Goal: Task Accomplishment & Management: Use online tool/utility

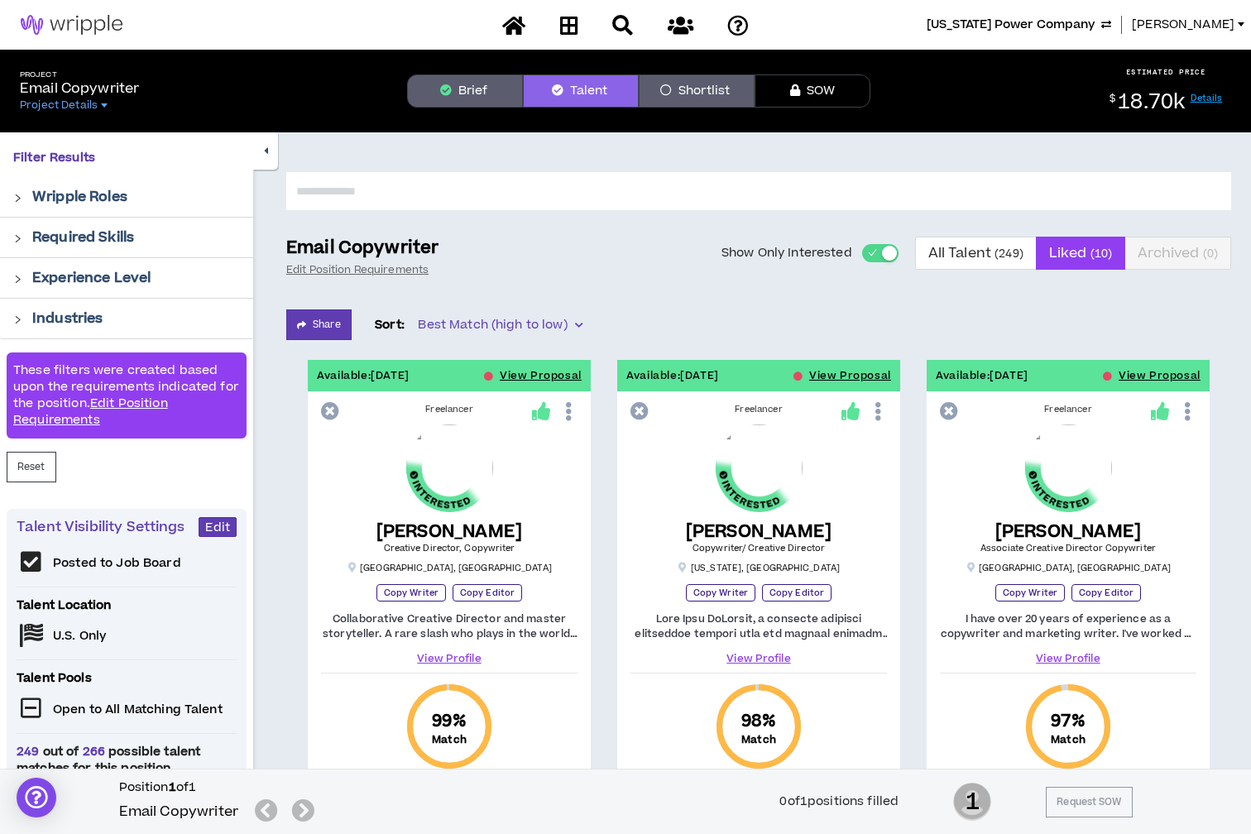
click at [1061, 31] on span "[US_STATE] Power Company" at bounding box center [1011, 25] width 168 height 18
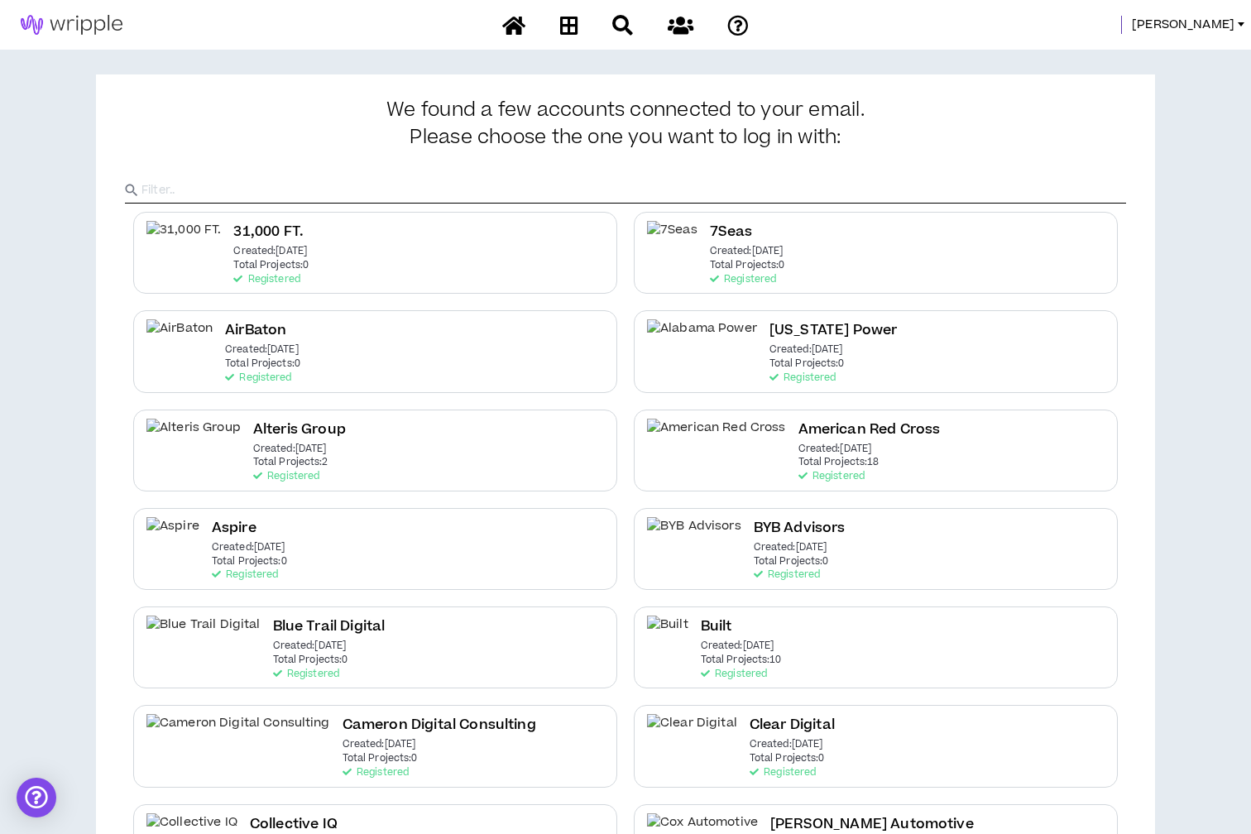
click at [283, 189] on input "text" at bounding box center [633, 190] width 985 height 25
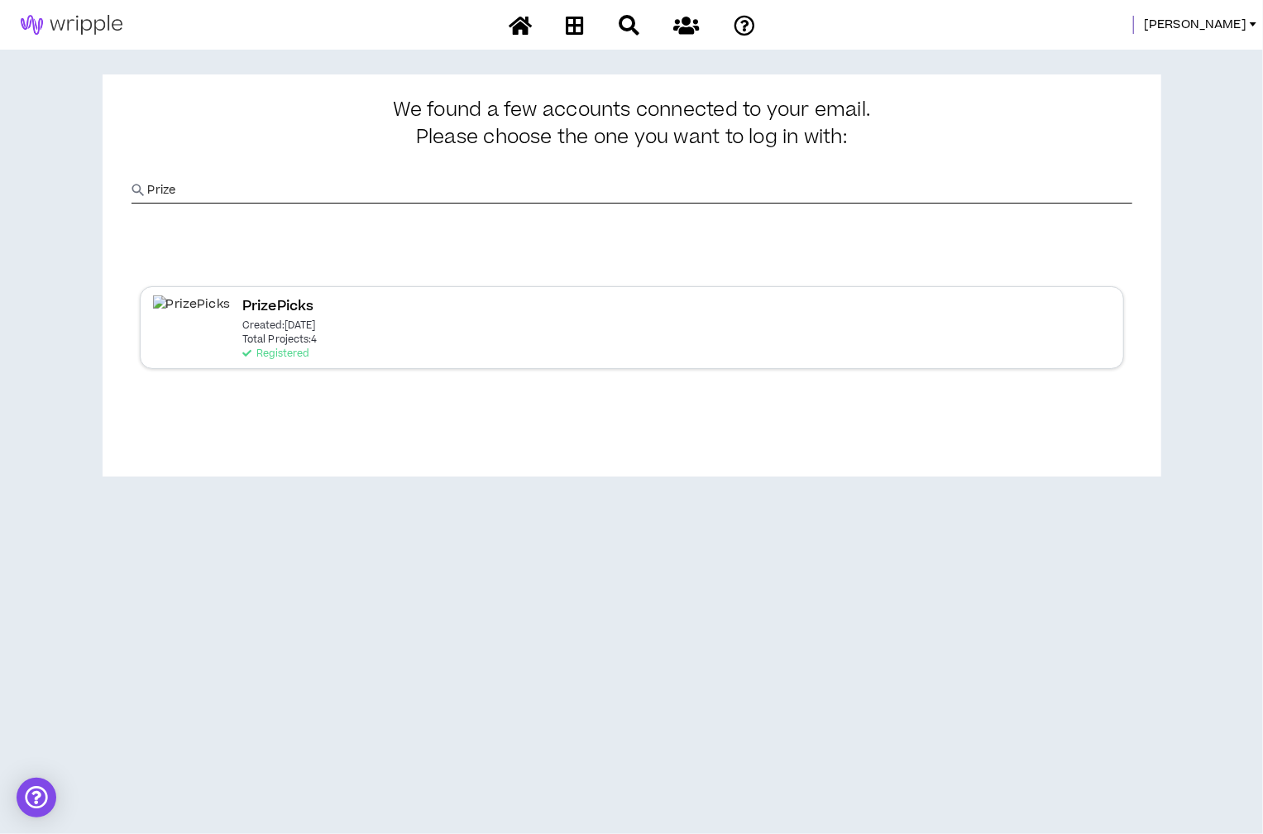
type input "Prize"
click at [285, 340] on p "Total Projects: 4" at bounding box center [279, 340] width 75 height 12
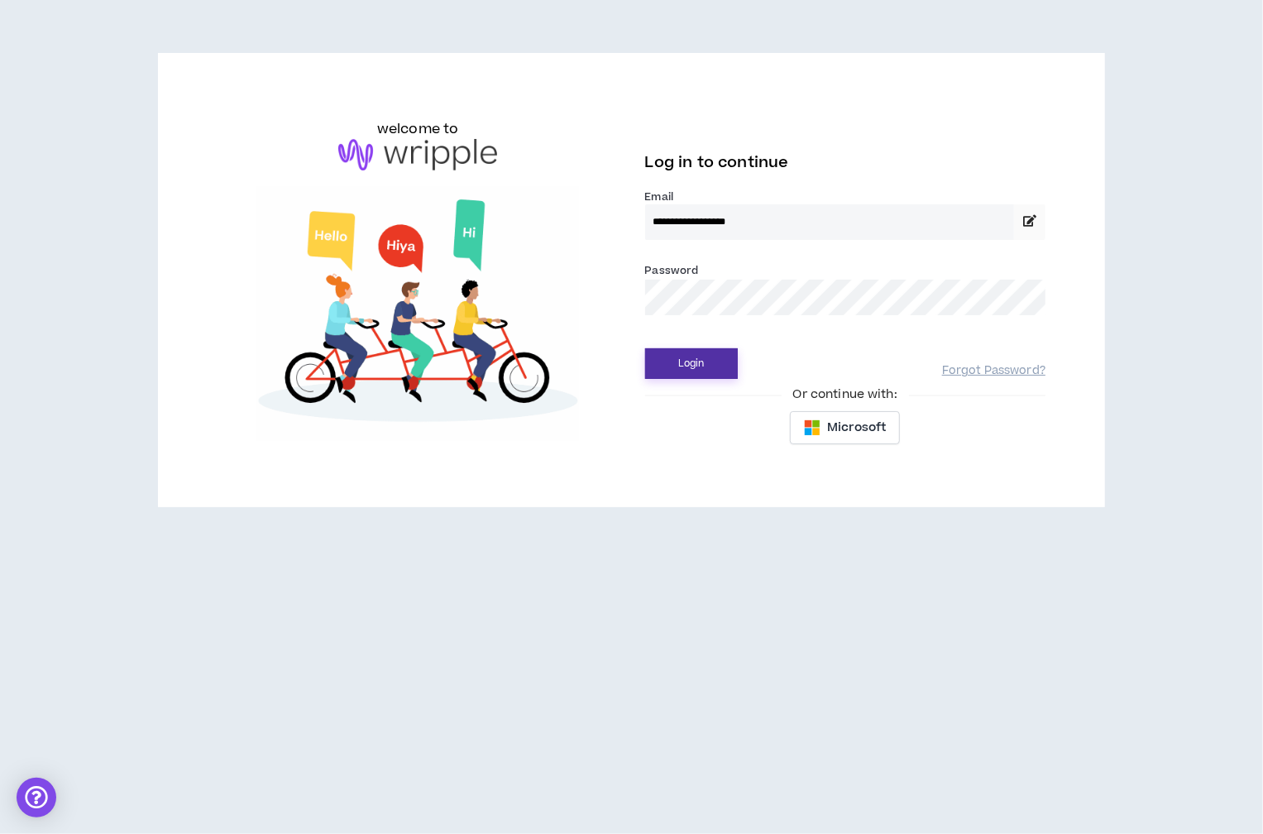
click at [717, 348] on button "Login" at bounding box center [691, 363] width 93 height 31
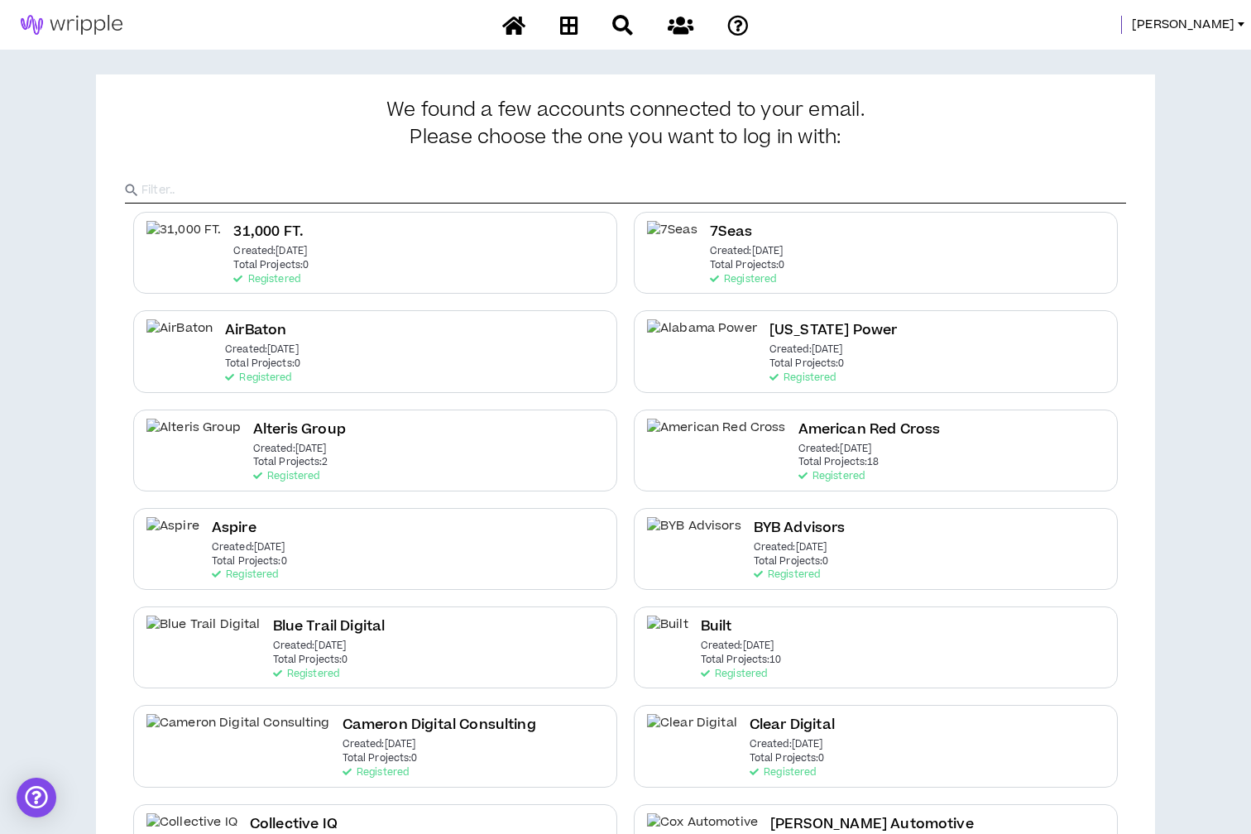
click at [705, 185] on input "text" at bounding box center [633, 190] width 985 height 25
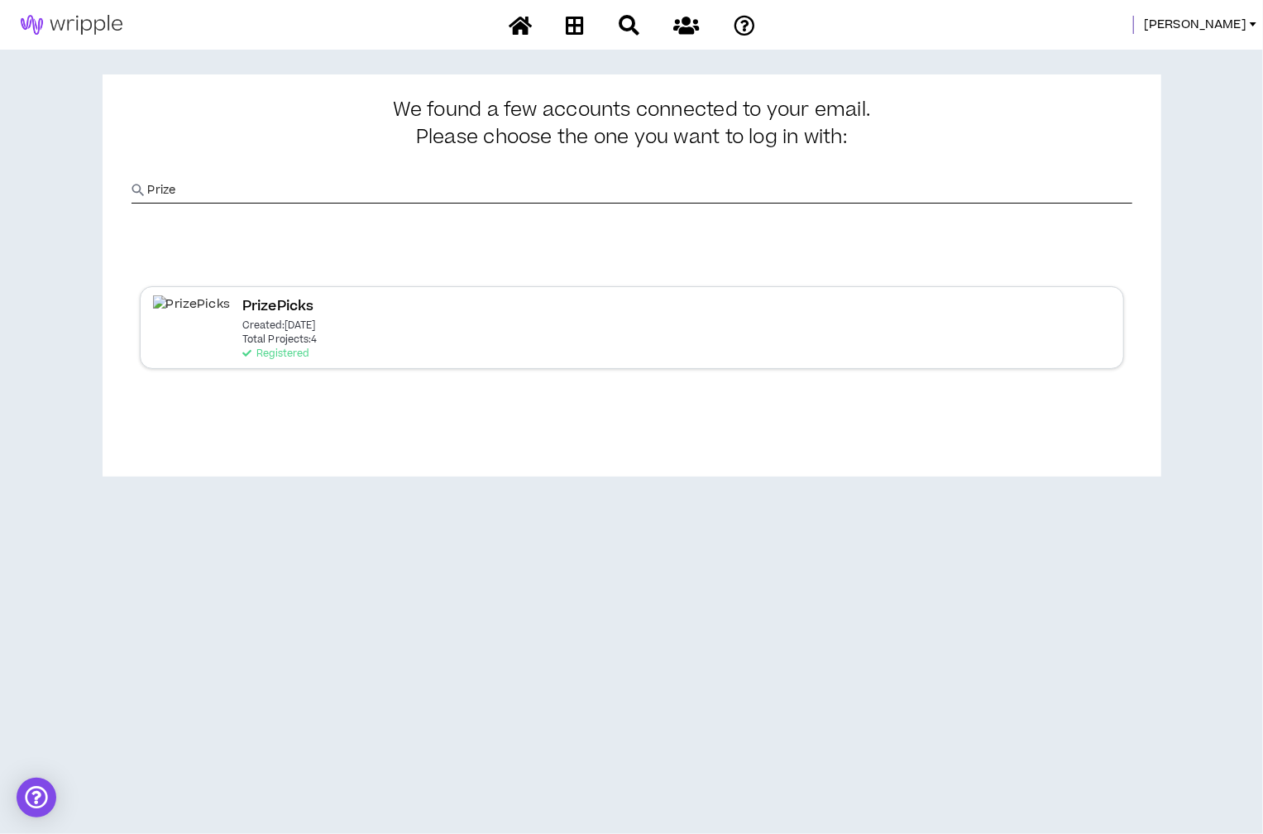
type input "Prize"
click at [332, 345] on div "PrizePicks Created: [DATE] Total Projects: 4 Registered" at bounding box center [632, 327] width 985 height 82
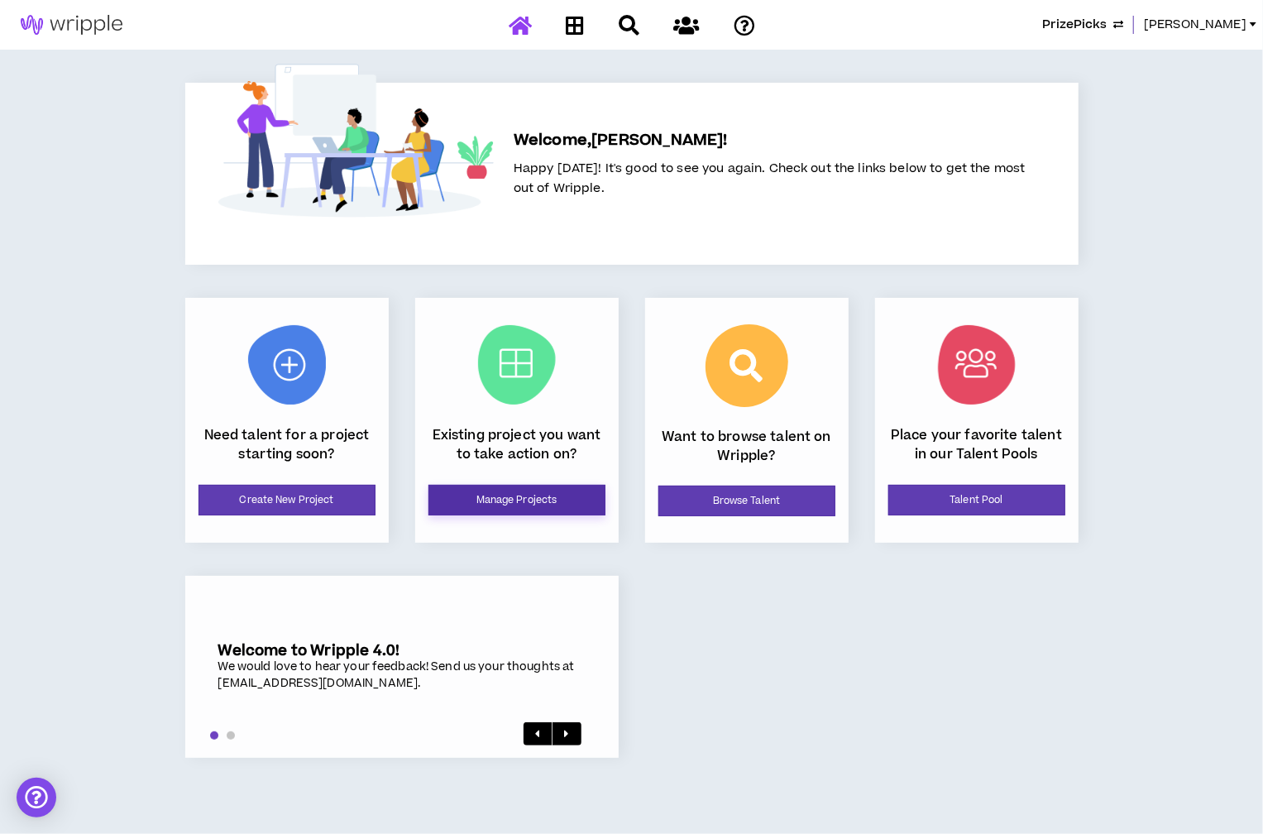
click at [565, 502] on link "Manage Projects" at bounding box center [517, 500] width 177 height 31
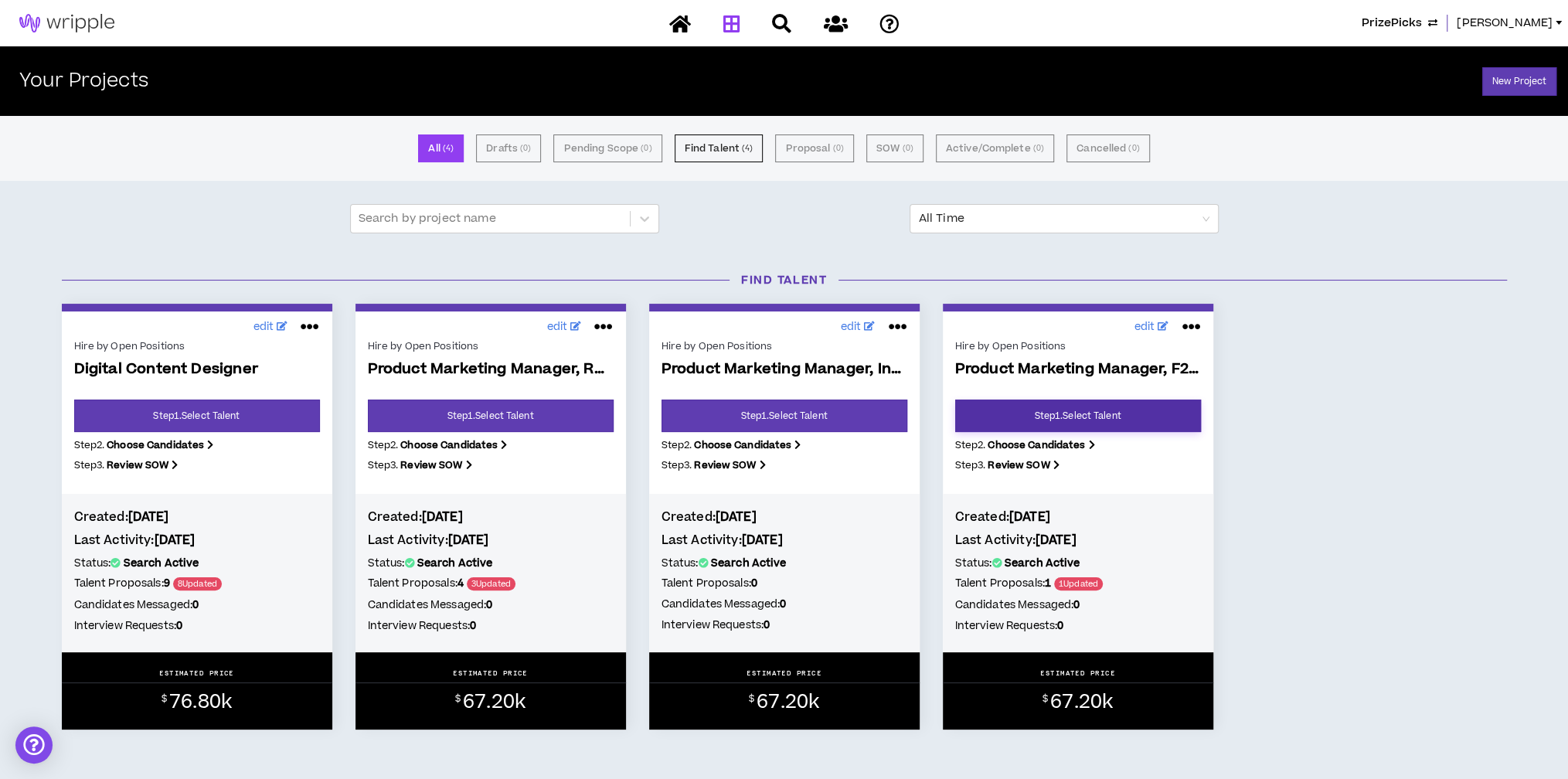
click at [1144, 403] on link "Step 1 . Select Talent" at bounding box center [1078, 416] width 246 height 33
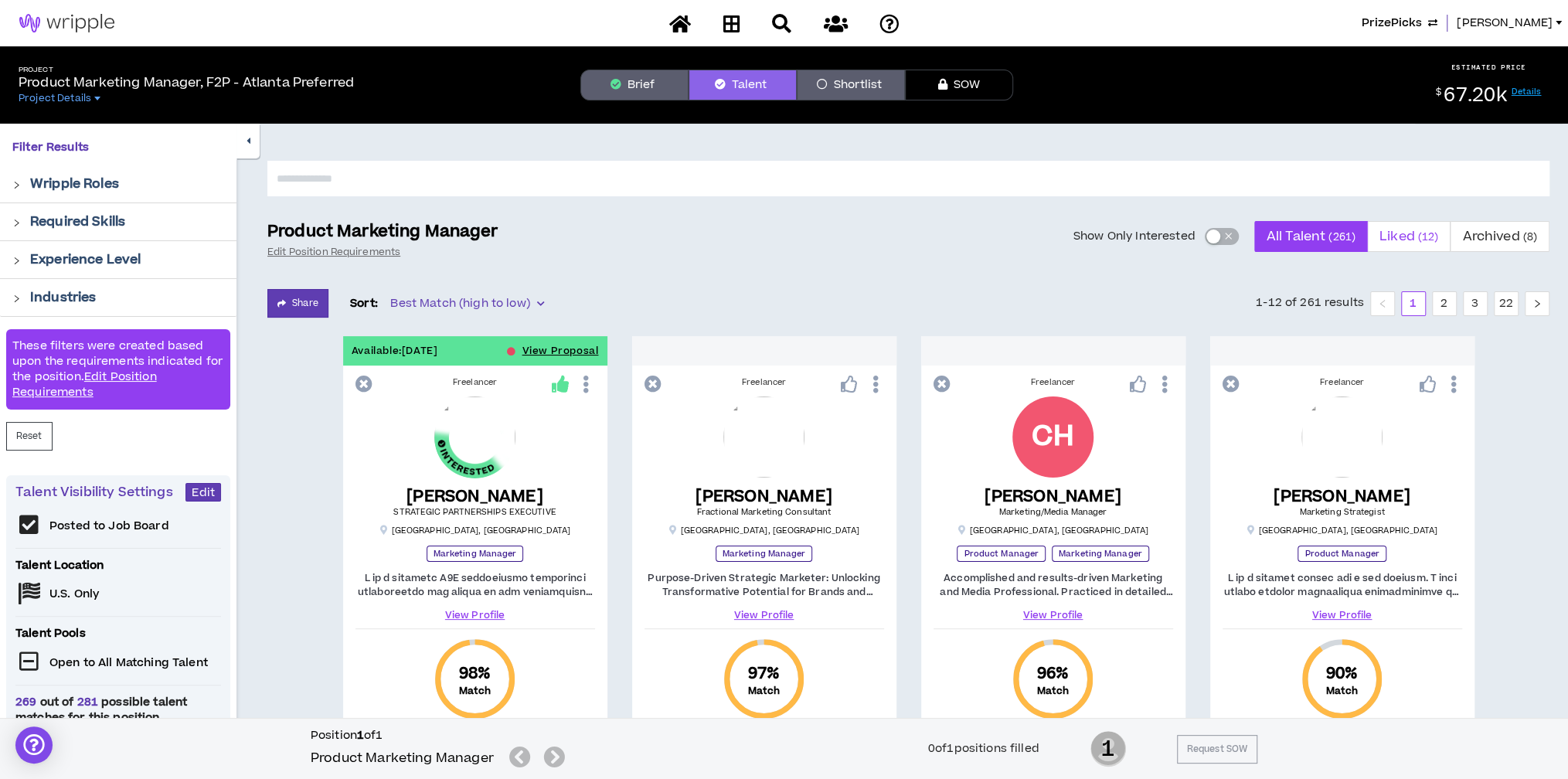
click at [1167, 236] on span "Liked ( 12 )" at bounding box center [1408, 236] width 59 height 37
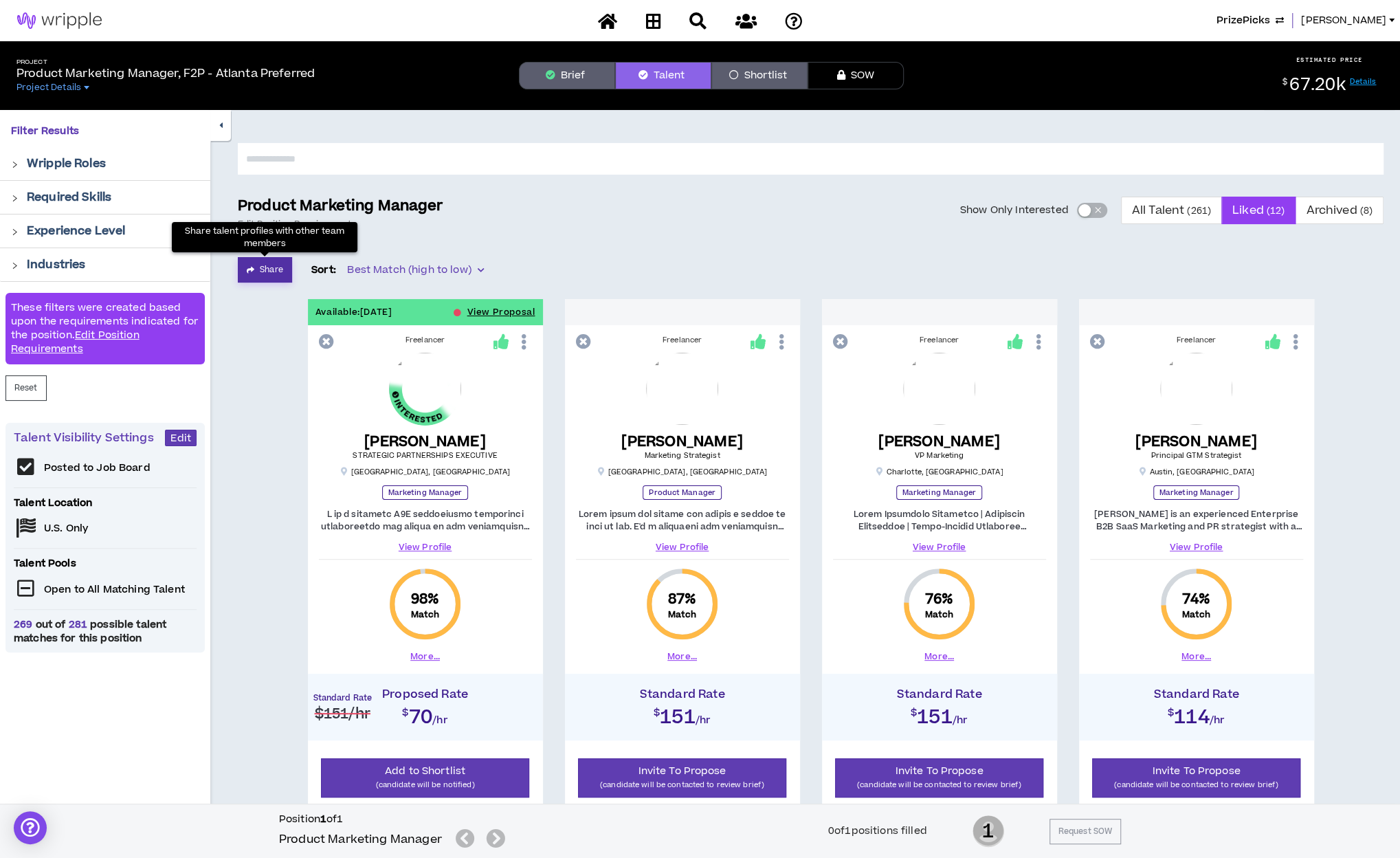
click at [257, 272] on button "Share" at bounding box center [264, 269] width 54 height 26
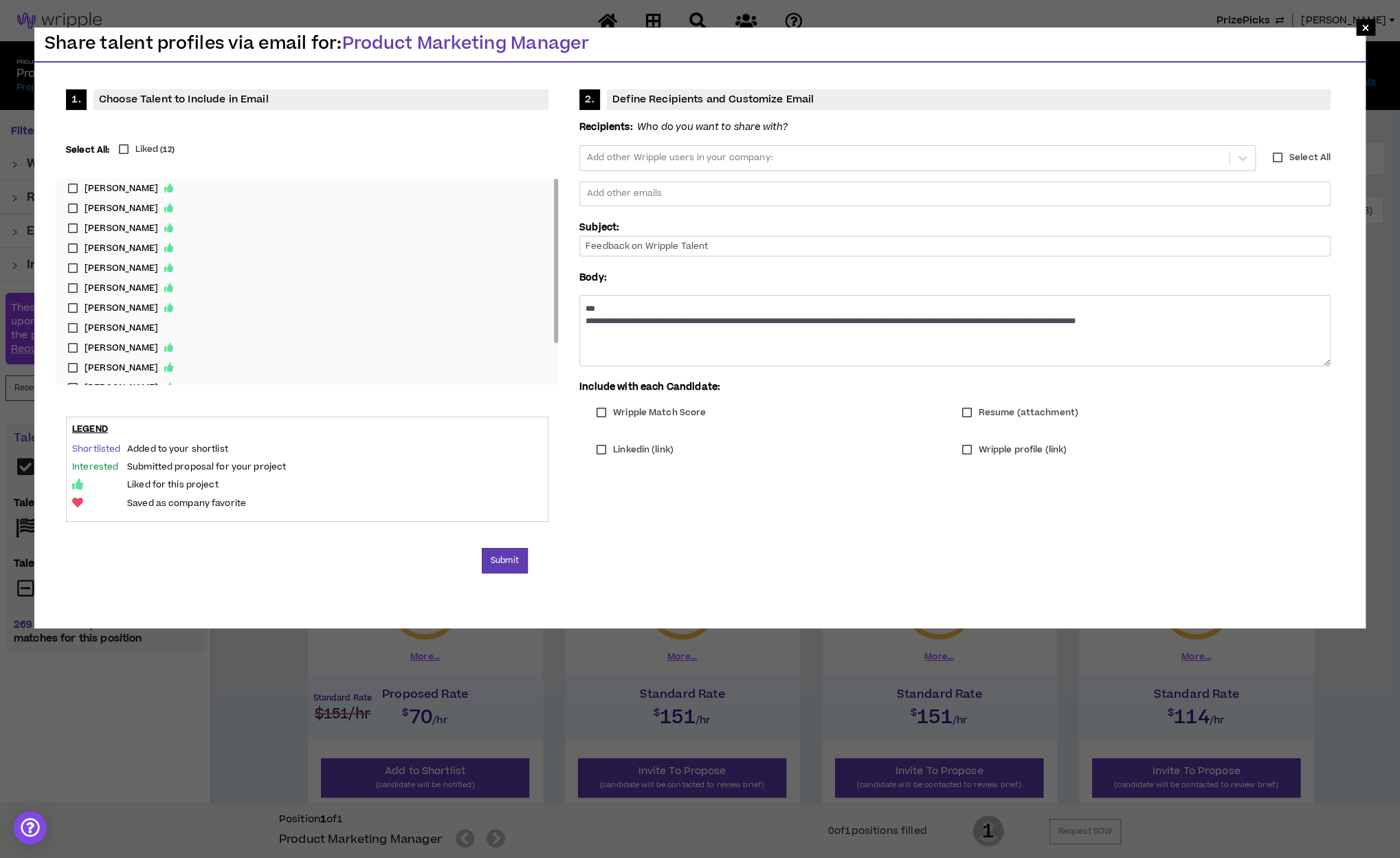
click at [76, 346] on label "[PERSON_NAME]" at bounding box center [307, 348] width 492 height 20
click at [73, 289] on label "[PERSON_NAME]" at bounding box center [307, 288] width 492 height 20
drag, startPoint x: 553, startPoint y: 257, endPoint x: 559, endPoint y: 309, distance: 52.3
click at [559, 309] on div "1. Choose Talent to Include in Email Select All: Liked ( 12 ) [PERSON_NAME] [PE…" at bounding box center [307, 309] width 523 height 460
click at [73, 373] on label "[PERSON_NAME]" at bounding box center [307, 375] width 492 height 20
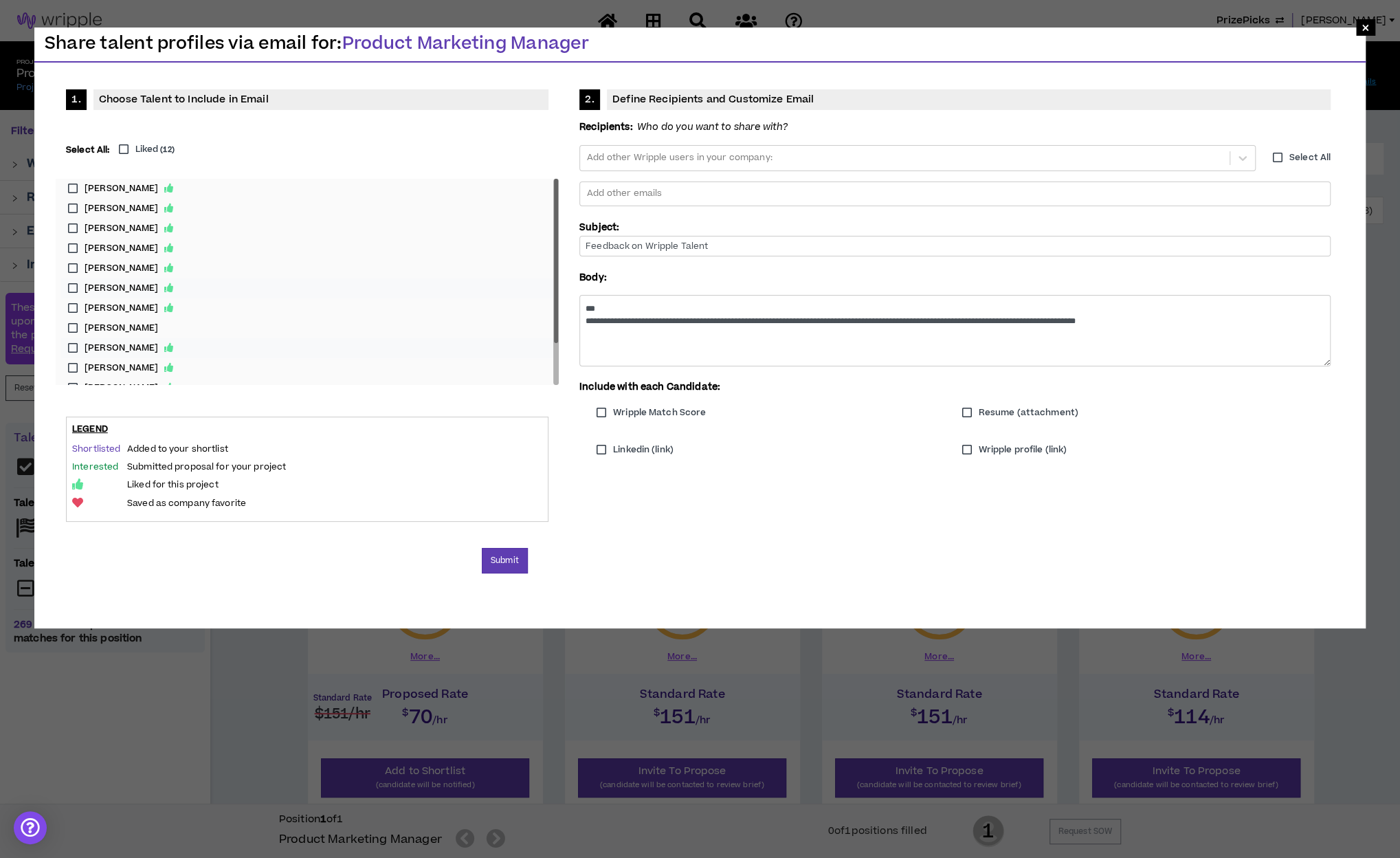
drag, startPoint x: 558, startPoint y: 309, endPoint x: 557, endPoint y: 249, distance: 60.0
click at [557, 249] on div at bounding box center [556, 261] width 4 height 164
click at [73, 227] on label "[PERSON_NAME]" at bounding box center [307, 228] width 492 height 20
click at [73, 267] on label "[PERSON_NAME]" at bounding box center [307, 268] width 492 height 20
drag, startPoint x: 554, startPoint y: 249, endPoint x: 556, endPoint y: 301, distance: 52.0
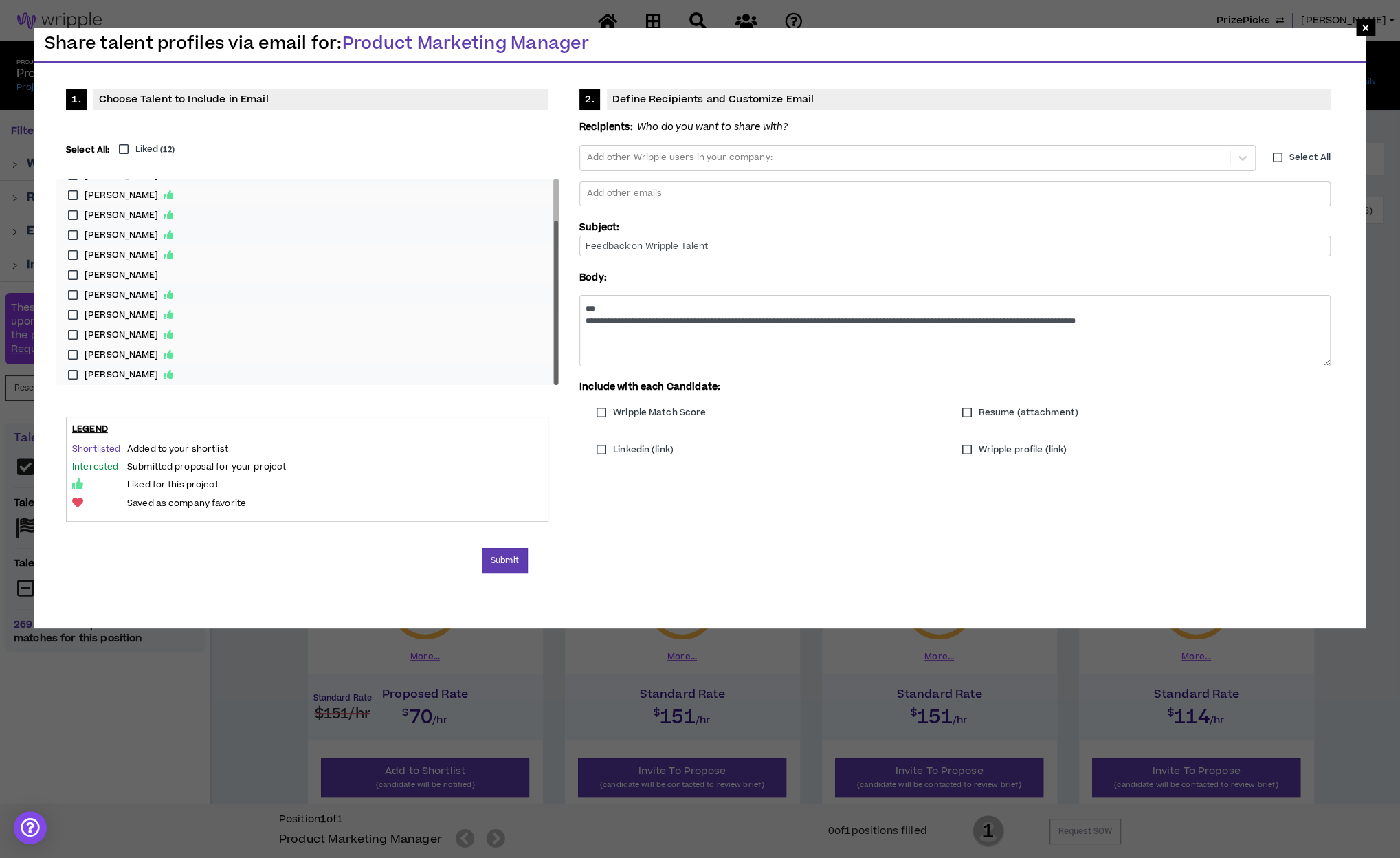
click at [556, 301] on div at bounding box center [556, 303] width 4 height 164
click at [73, 253] on label "[PERSON_NAME]" at bounding box center [307, 255] width 492 height 20
drag, startPoint x: 554, startPoint y: 339, endPoint x: 556, endPoint y: 297, distance: 42.0
click at [556, 297] on div at bounding box center [556, 261] width 4 height 164
click at [74, 250] on label "[PERSON_NAME]" at bounding box center [307, 248] width 492 height 20
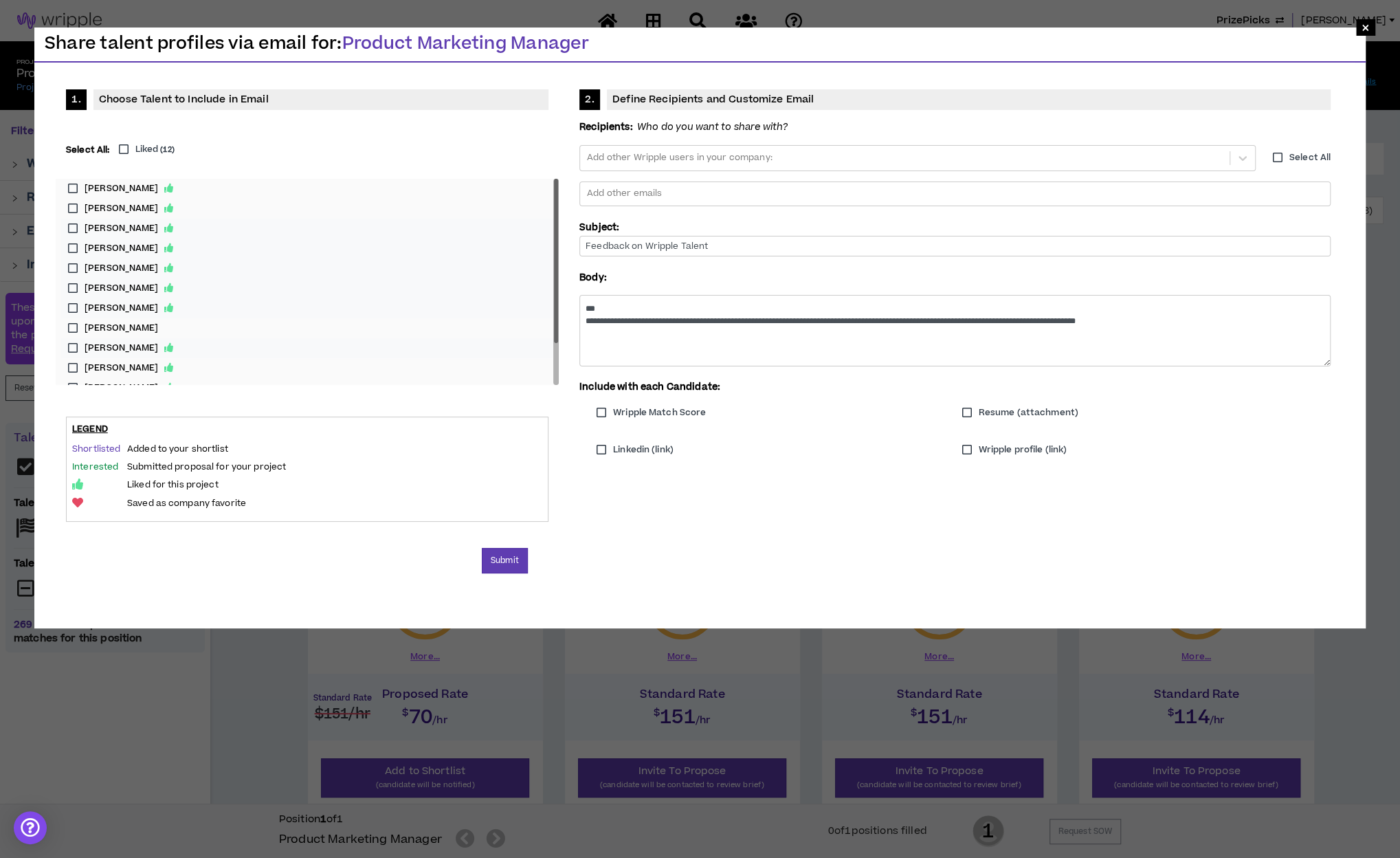
drag, startPoint x: 558, startPoint y: 277, endPoint x: 556, endPoint y: 227, distance: 50.0
click at [556, 227] on div at bounding box center [556, 282] width 6 height 206
click at [70, 209] on label "[PERSON_NAME]" at bounding box center [307, 208] width 492 height 20
click at [74, 186] on label "[PERSON_NAME]" at bounding box center [307, 189] width 492 height 20
drag, startPoint x: 558, startPoint y: 294, endPoint x: 567, endPoint y: 365, distance: 71.6
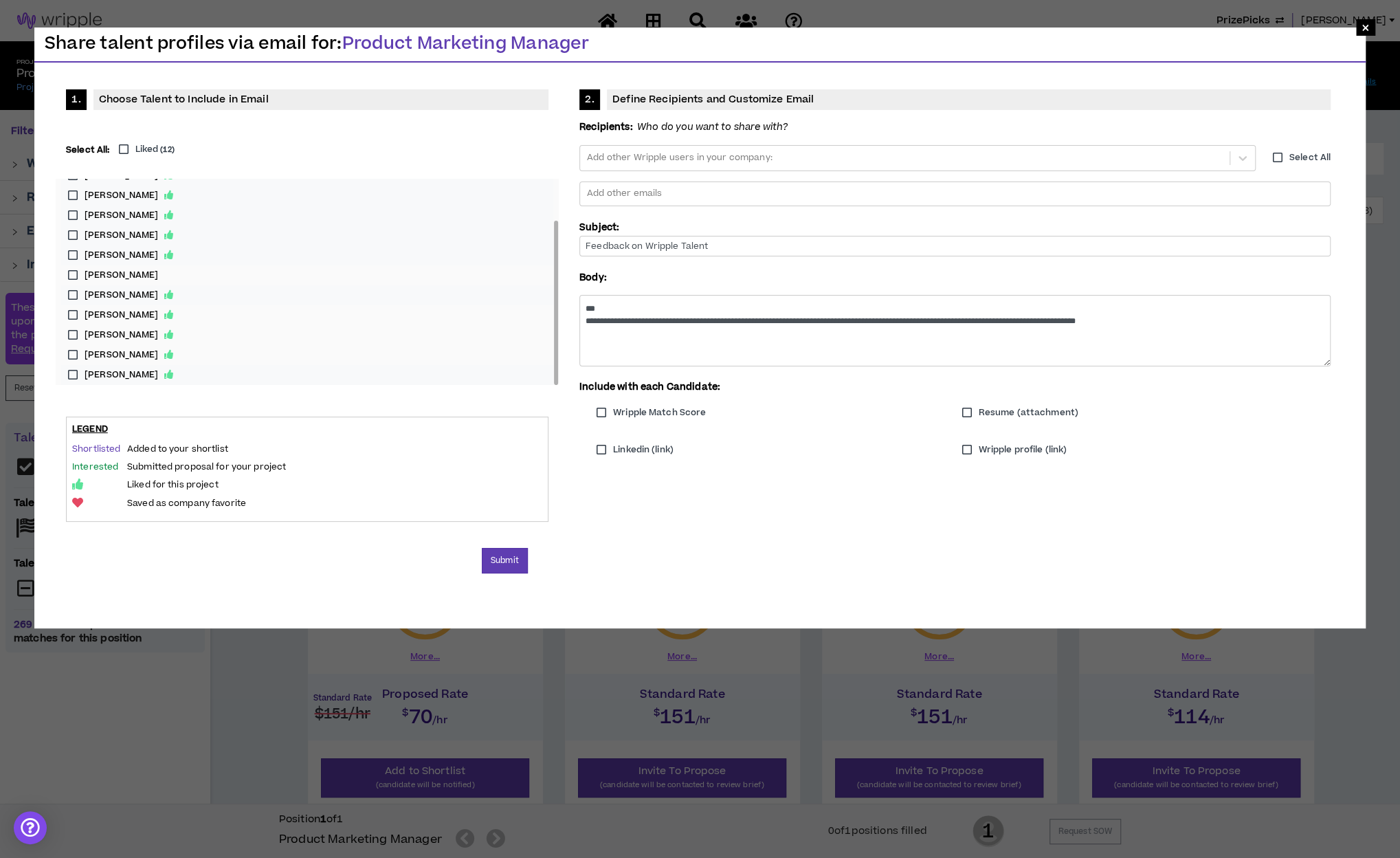
click at [567, 365] on div "1. Choose Talent to Include in Email Select All: Liked ( 12 ) [PERSON_NAME] [PE…" at bounding box center [307, 309] width 523 height 460
click at [815, 196] on div at bounding box center [955, 194] width 739 height 21
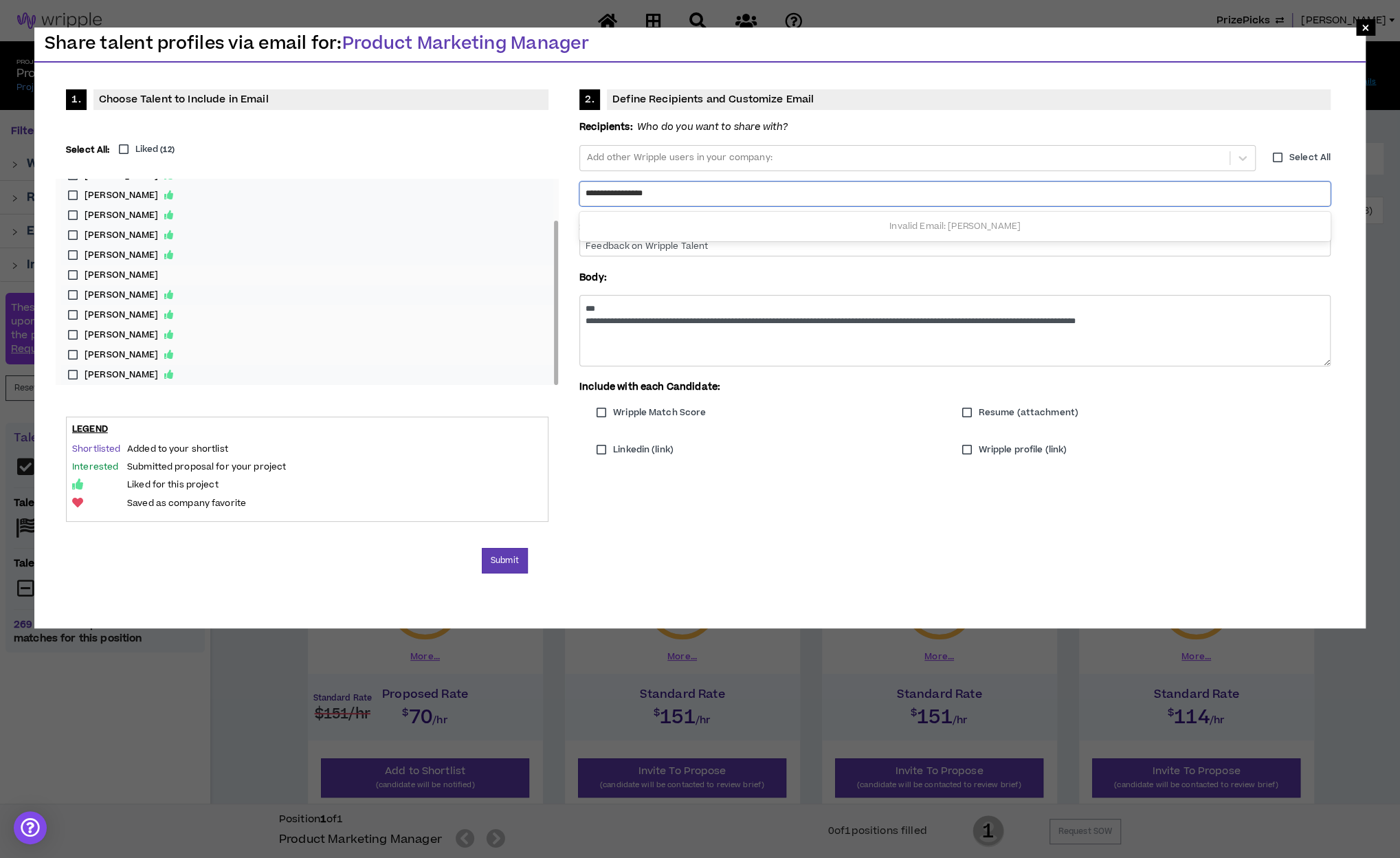
type input "**********"
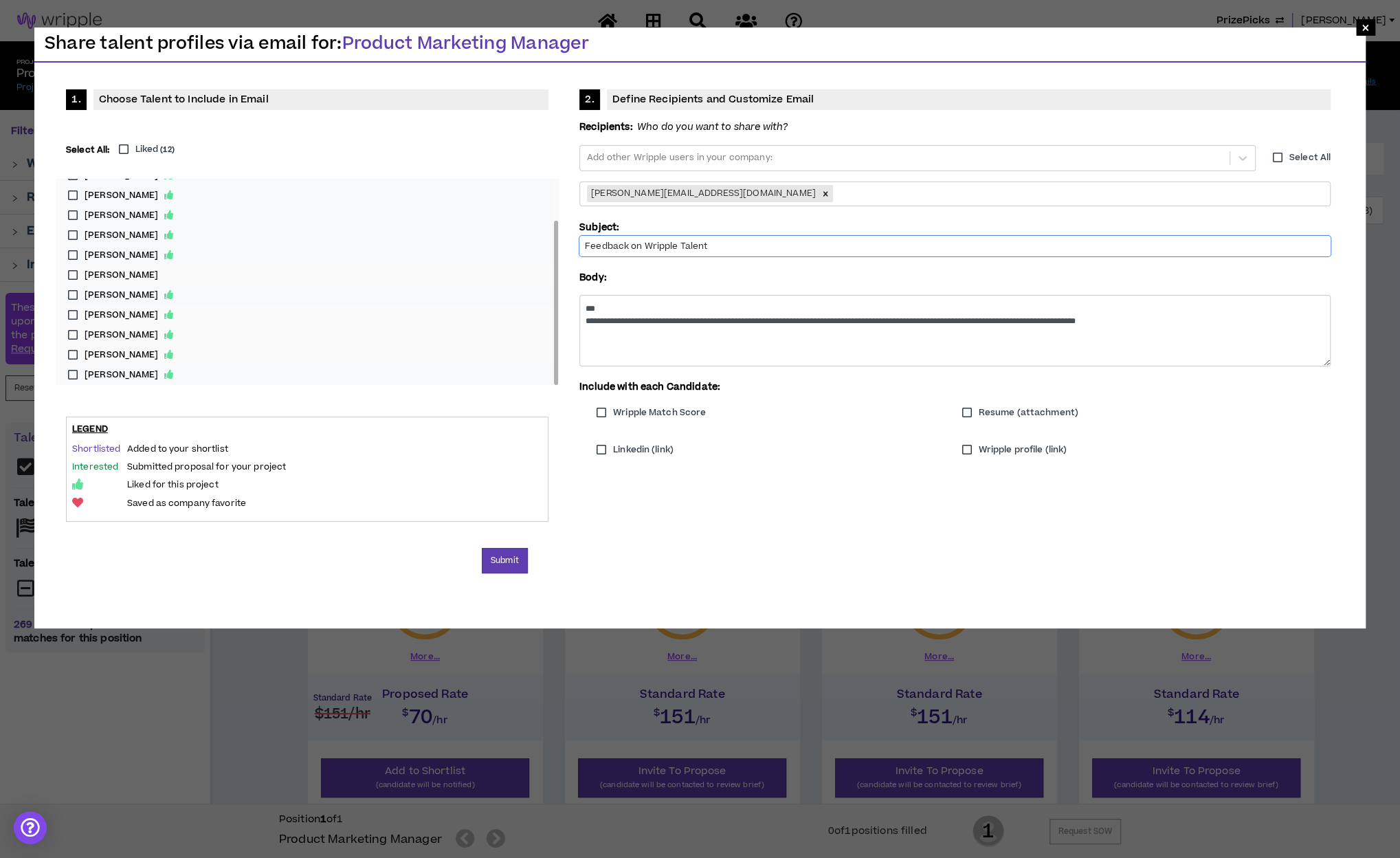
click at [760, 243] on input "Feedback on Wripple Talent" at bounding box center [955, 246] width 751 height 21
click at [759, 241] on input "Feedback on Wripple Talent" at bounding box center [955, 246] width 751 height 21
type input "Feedback on Wripple Talent - Product Marketing Managers"
click at [676, 307] on textarea "**********" at bounding box center [955, 330] width 751 height 70
click at [689, 316] on textarea "**********" at bounding box center [955, 330] width 751 height 71
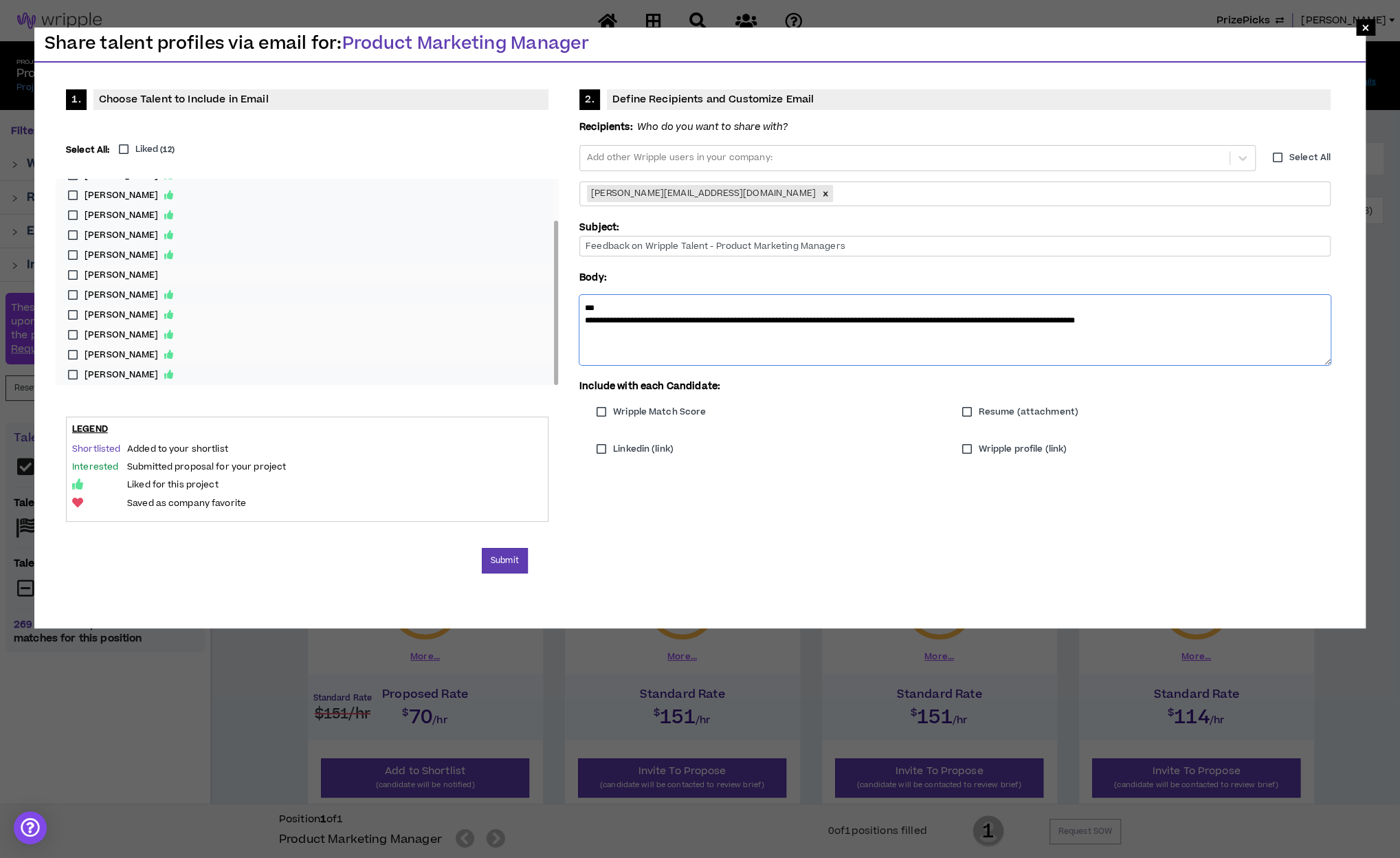
click at [679, 306] on textarea "**********" at bounding box center [955, 330] width 751 height 70
click at [746, 312] on textarea "**********" at bounding box center [955, 330] width 751 height 70
click at [823, 321] on textarea "**********" at bounding box center [955, 330] width 751 height 70
click at [801, 345] on textarea "**********" at bounding box center [955, 330] width 751 height 70
type textarea "**********"
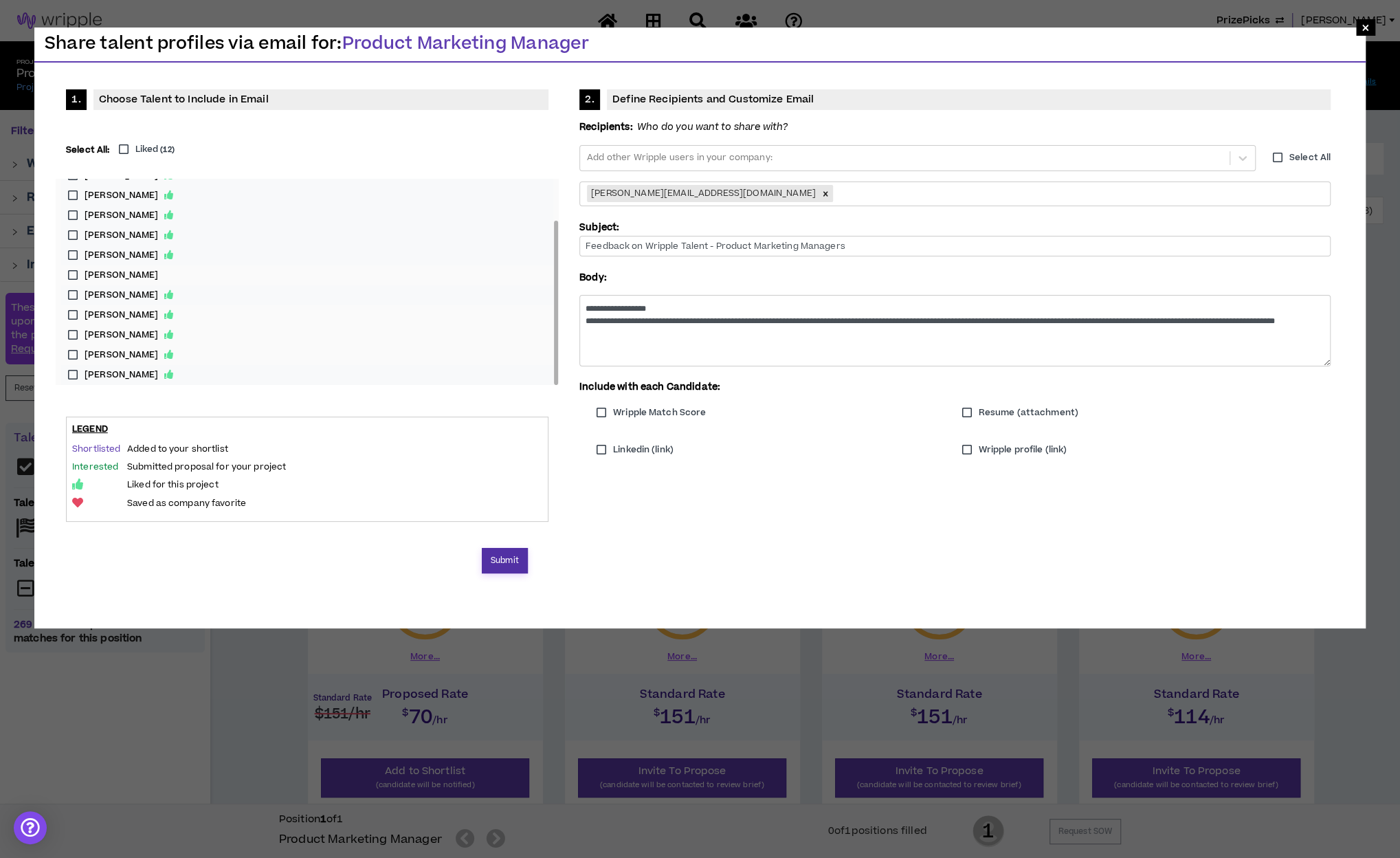
click at [512, 567] on button "Submit" at bounding box center [504, 560] width 46 height 26
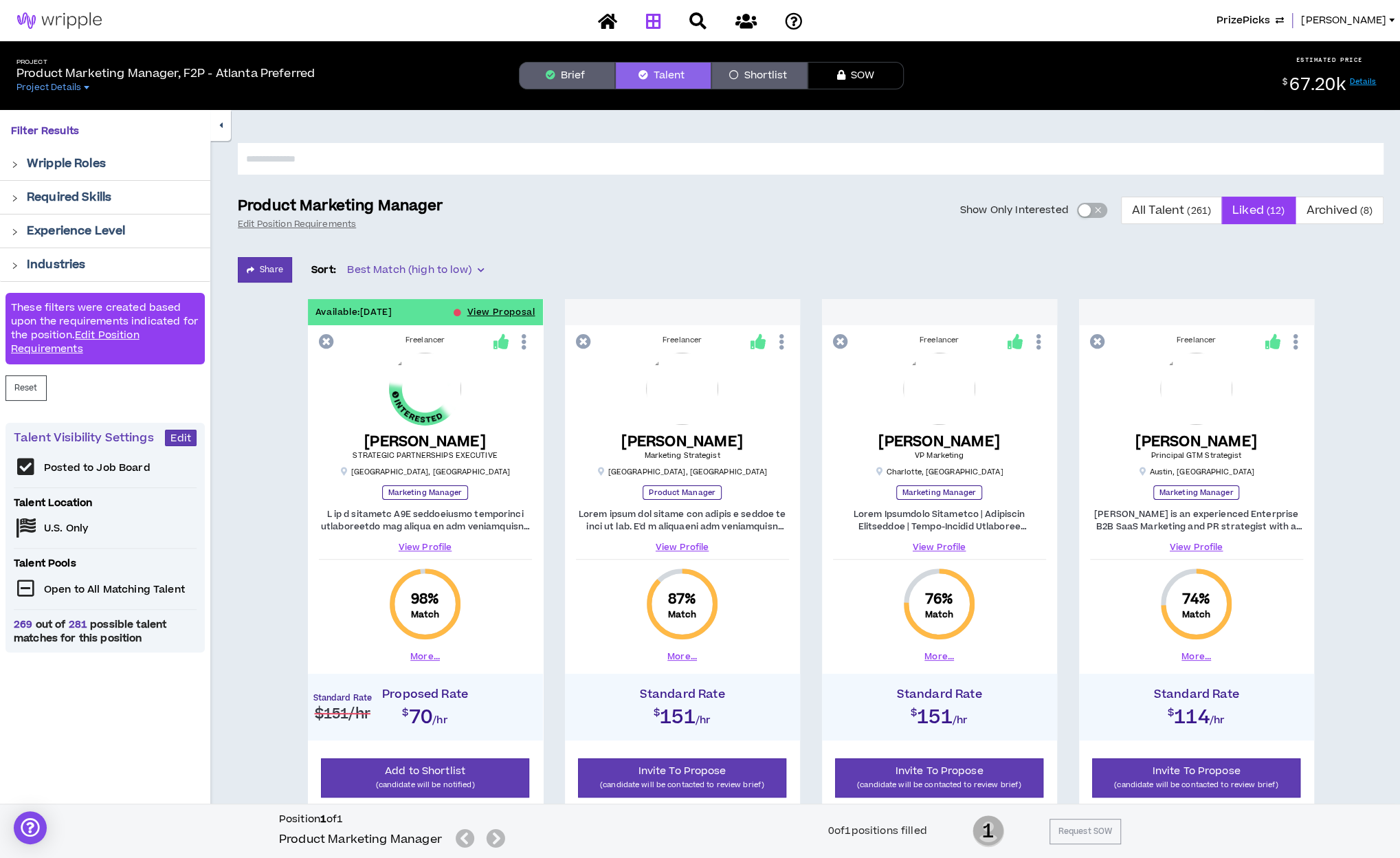
click at [647, 23] on icon at bounding box center [653, 21] width 15 height 17
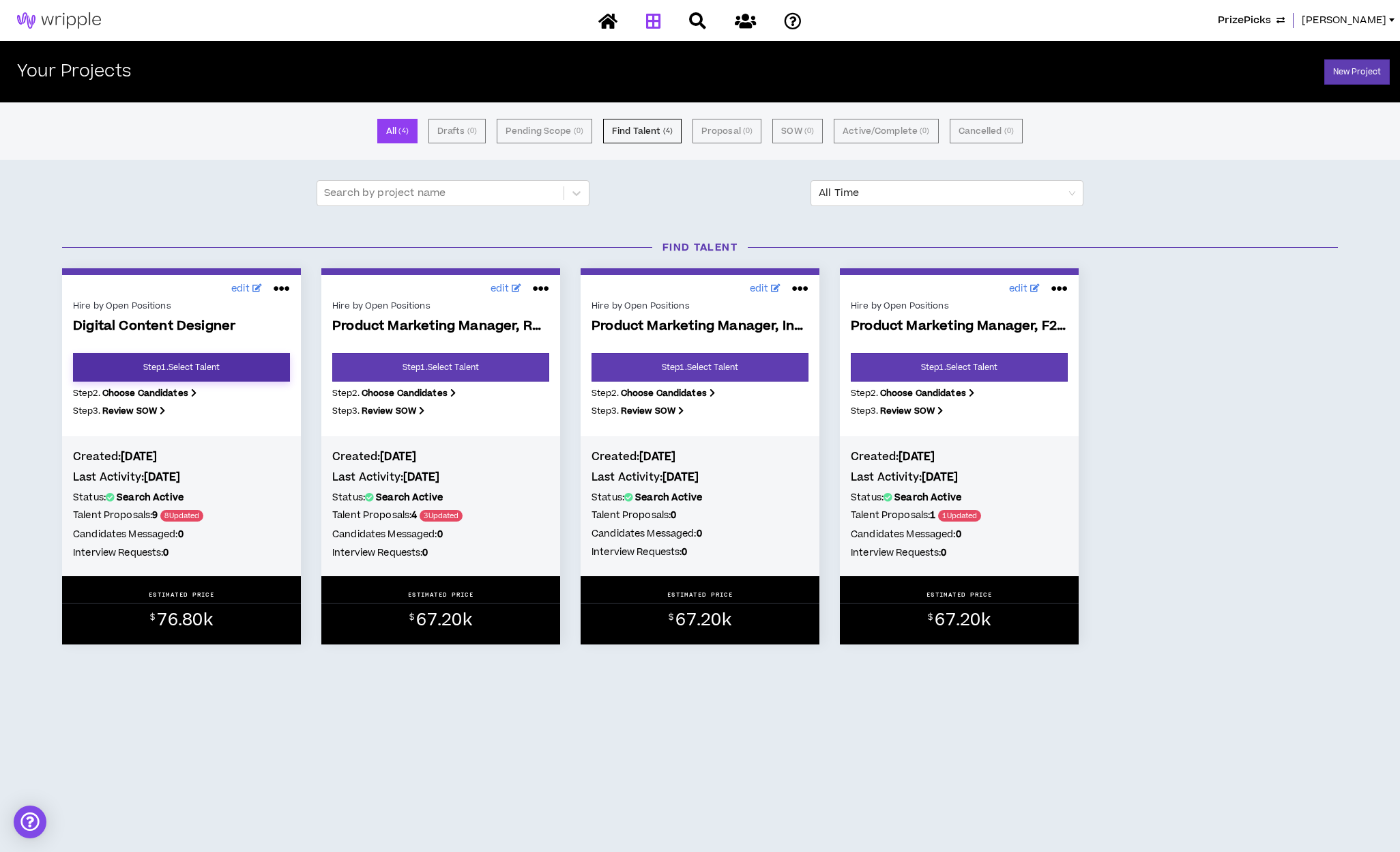
click at [188, 366] on link "Step 1 . Select Talent" at bounding box center [181, 367] width 217 height 29
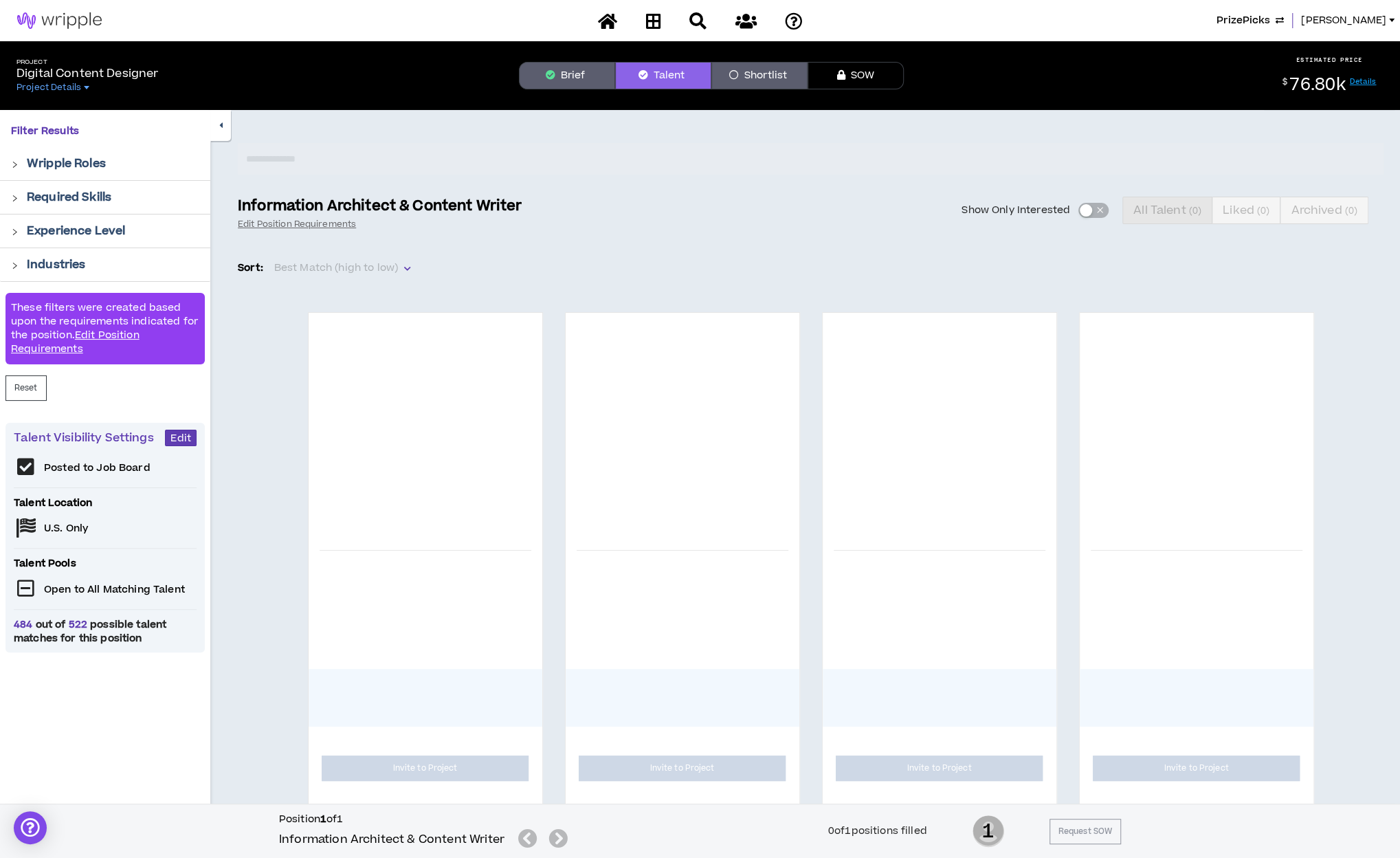
click at [567, 74] on button "Brief" at bounding box center [567, 75] width 96 height 27
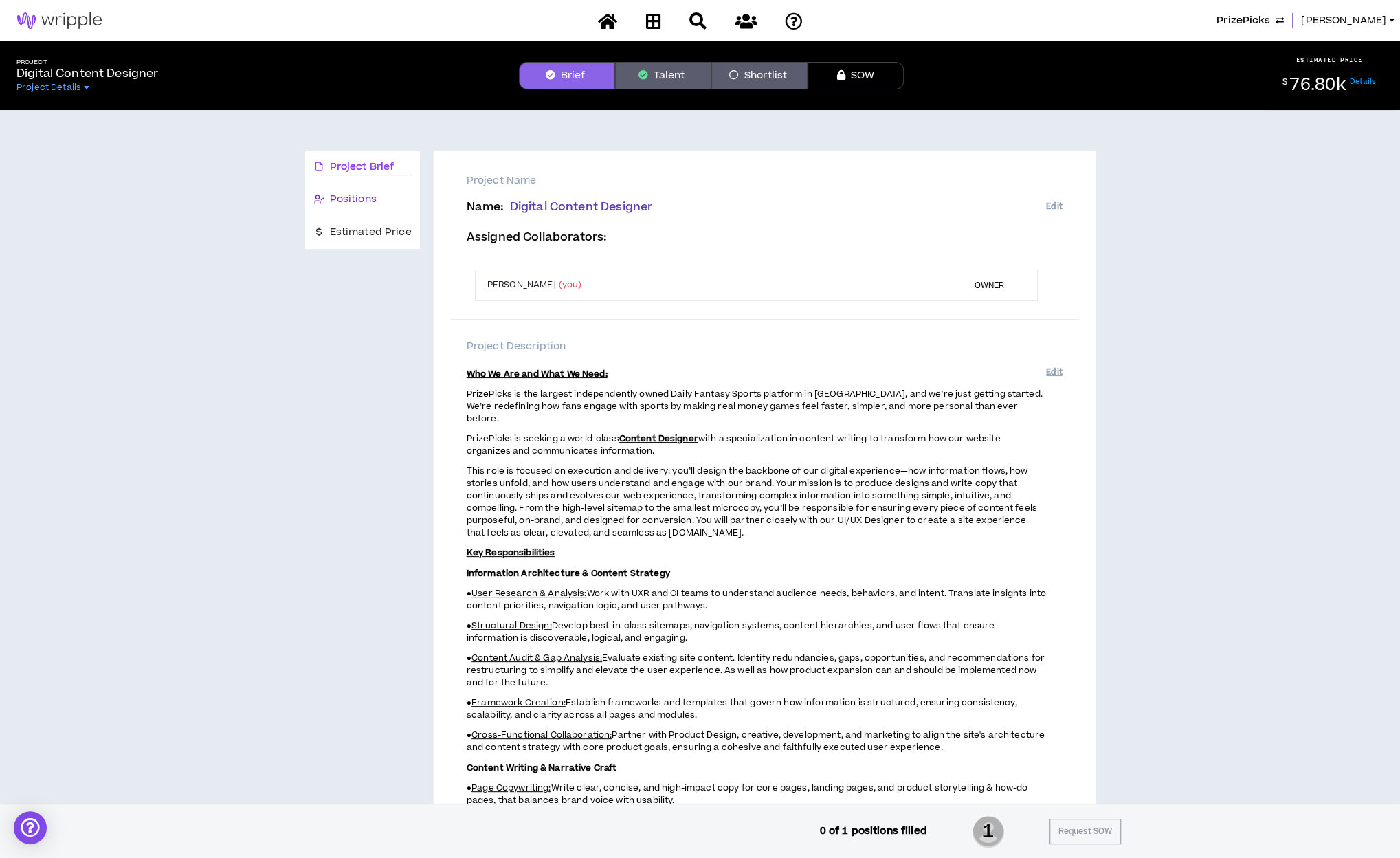
click at [344, 199] on span "Positions" at bounding box center [353, 199] width 47 height 15
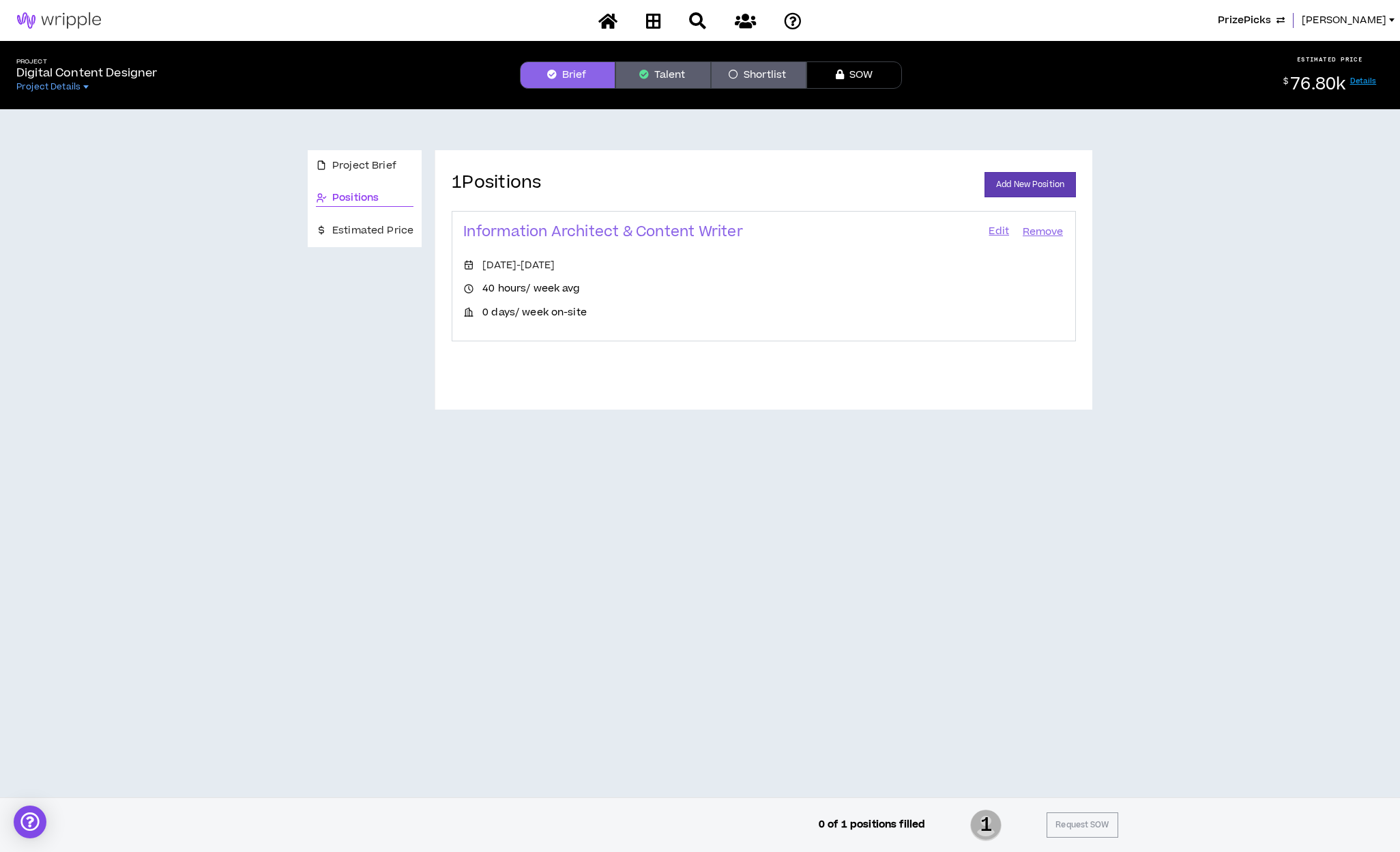
click at [673, 73] on button "Talent" at bounding box center [663, 74] width 96 height 27
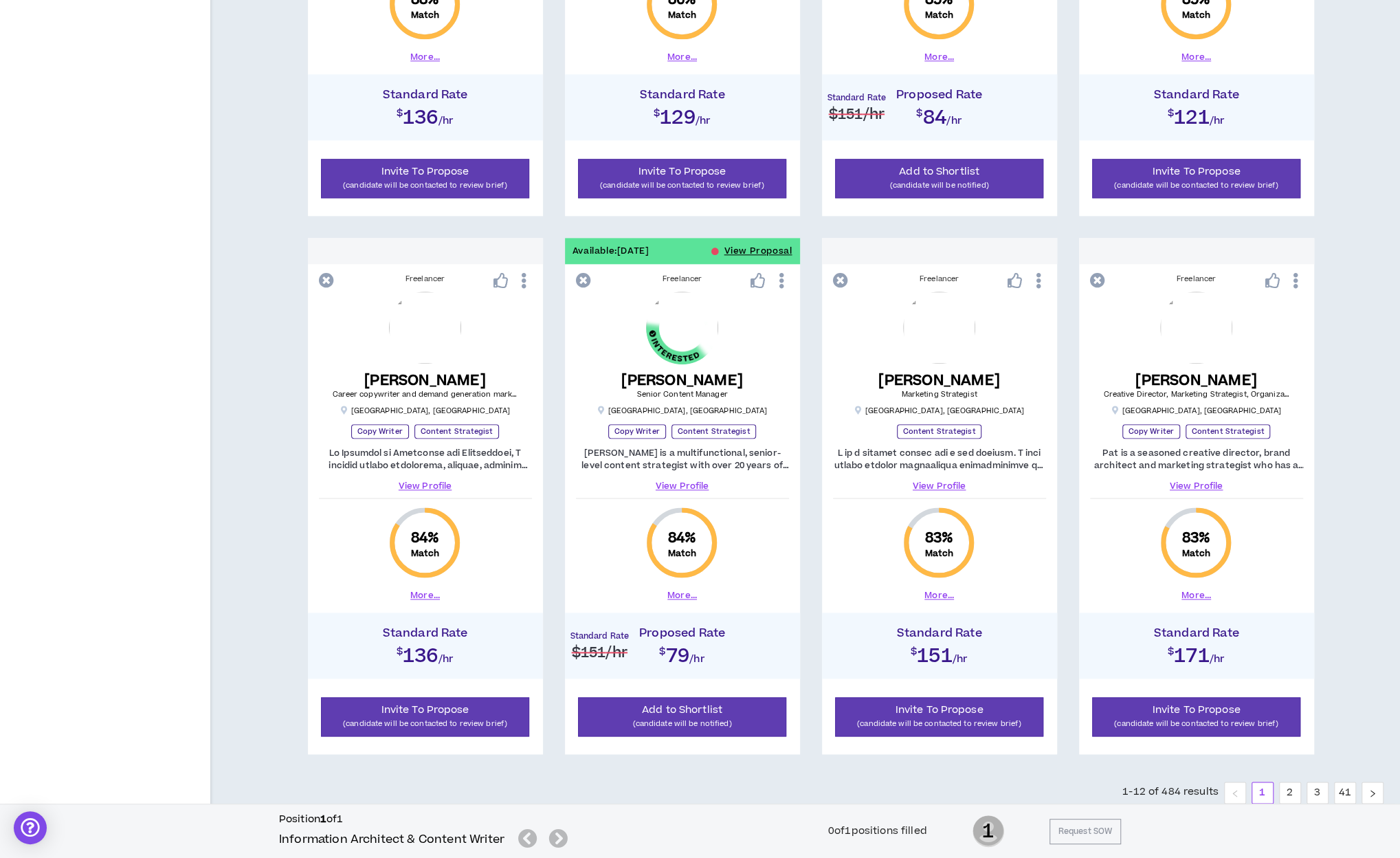
scroll to position [1177, 0]
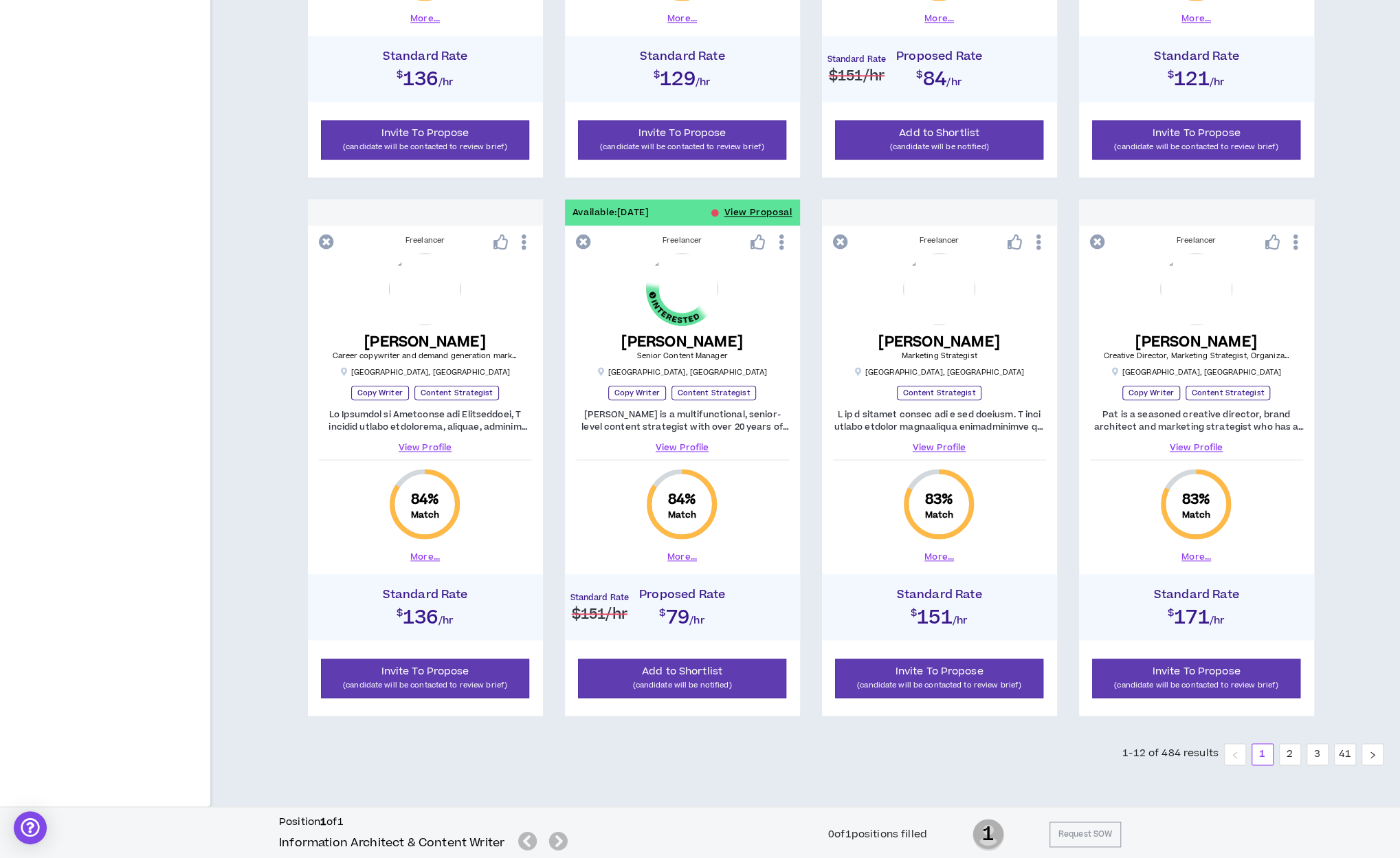
click at [1039, 692] on link "2" at bounding box center [1290, 753] width 21 height 21
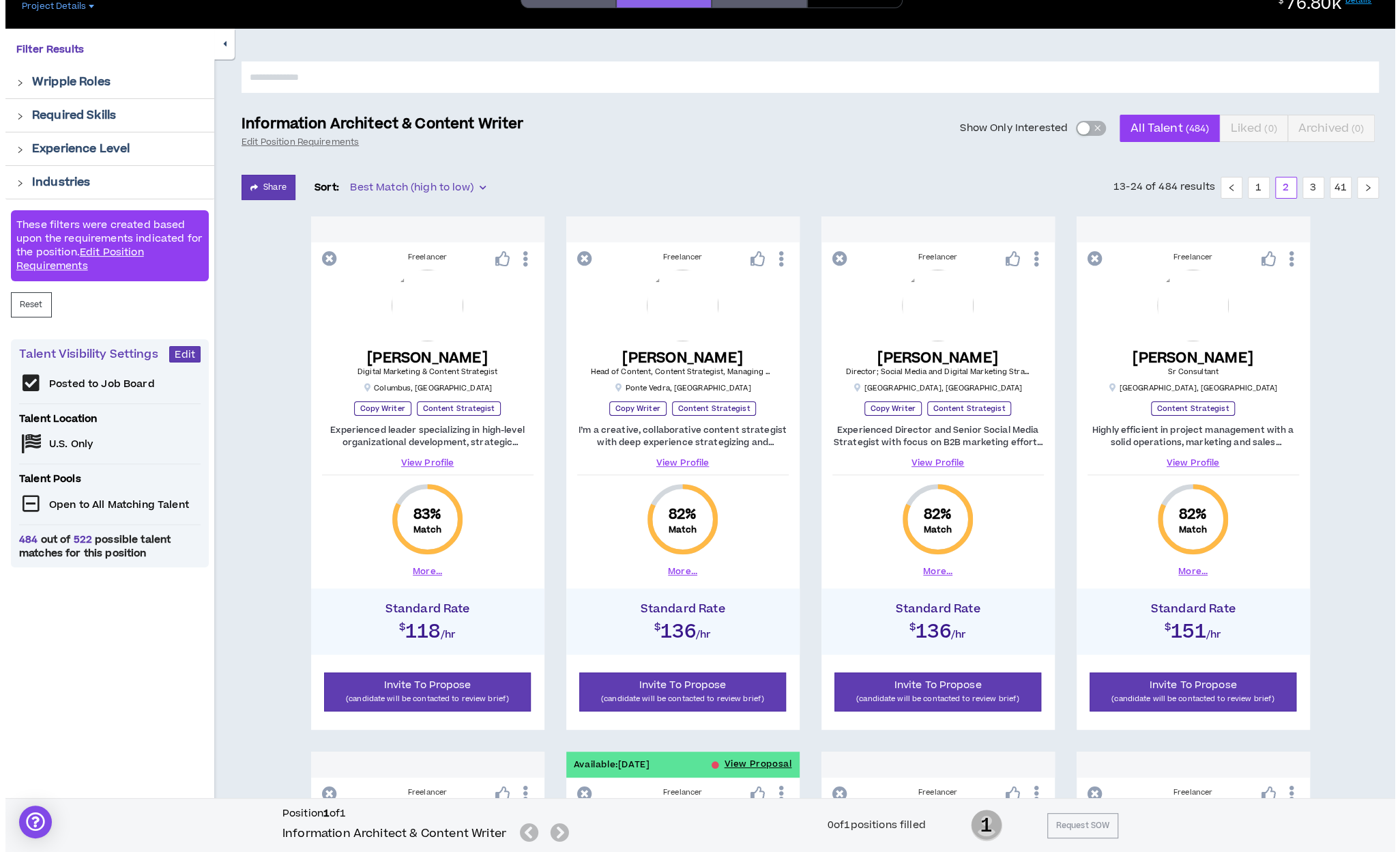
scroll to position [40, 0]
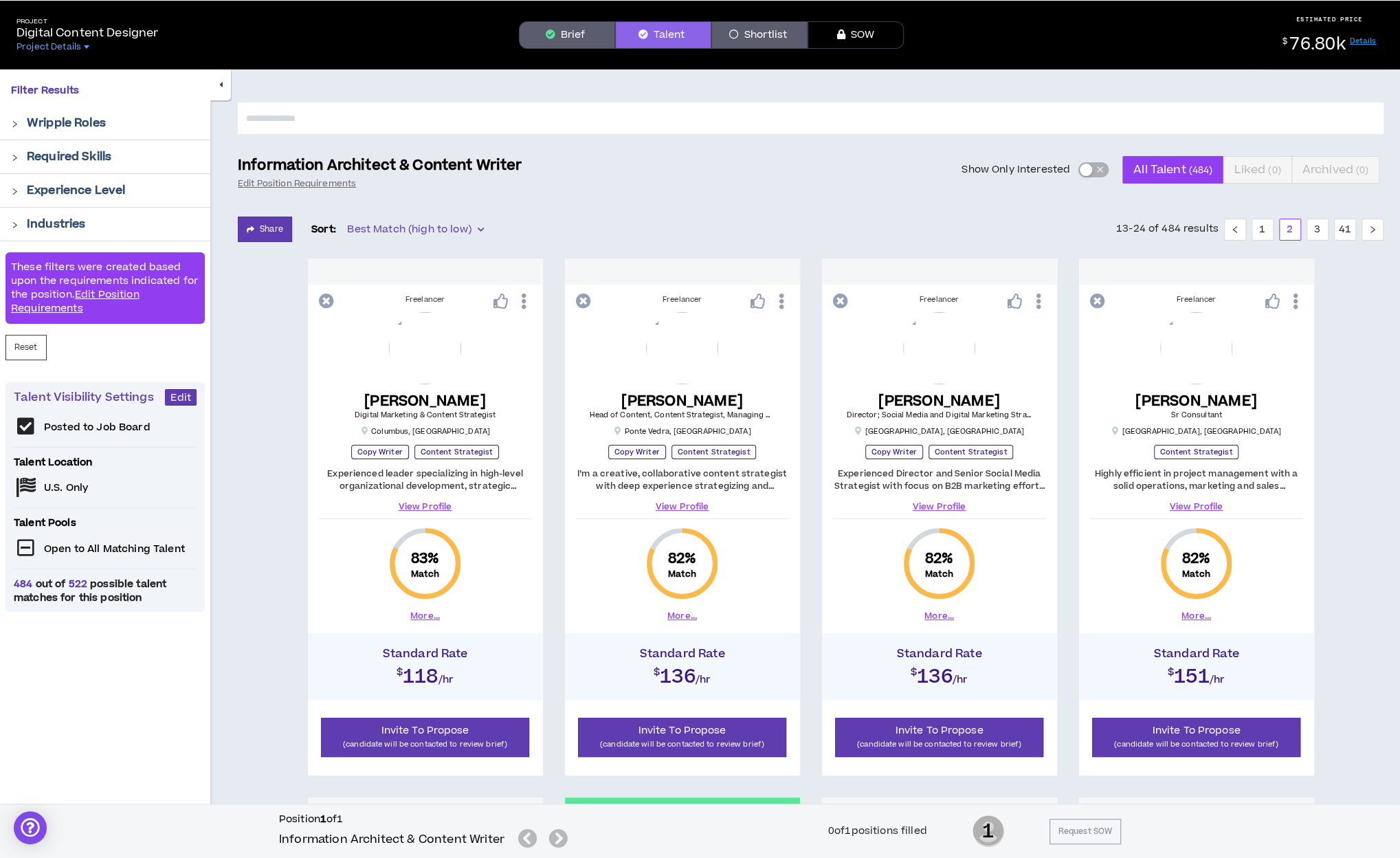
click at [981, 115] on input "text" at bounding box center [810, 118] width 1146 height 32
type input "*****"
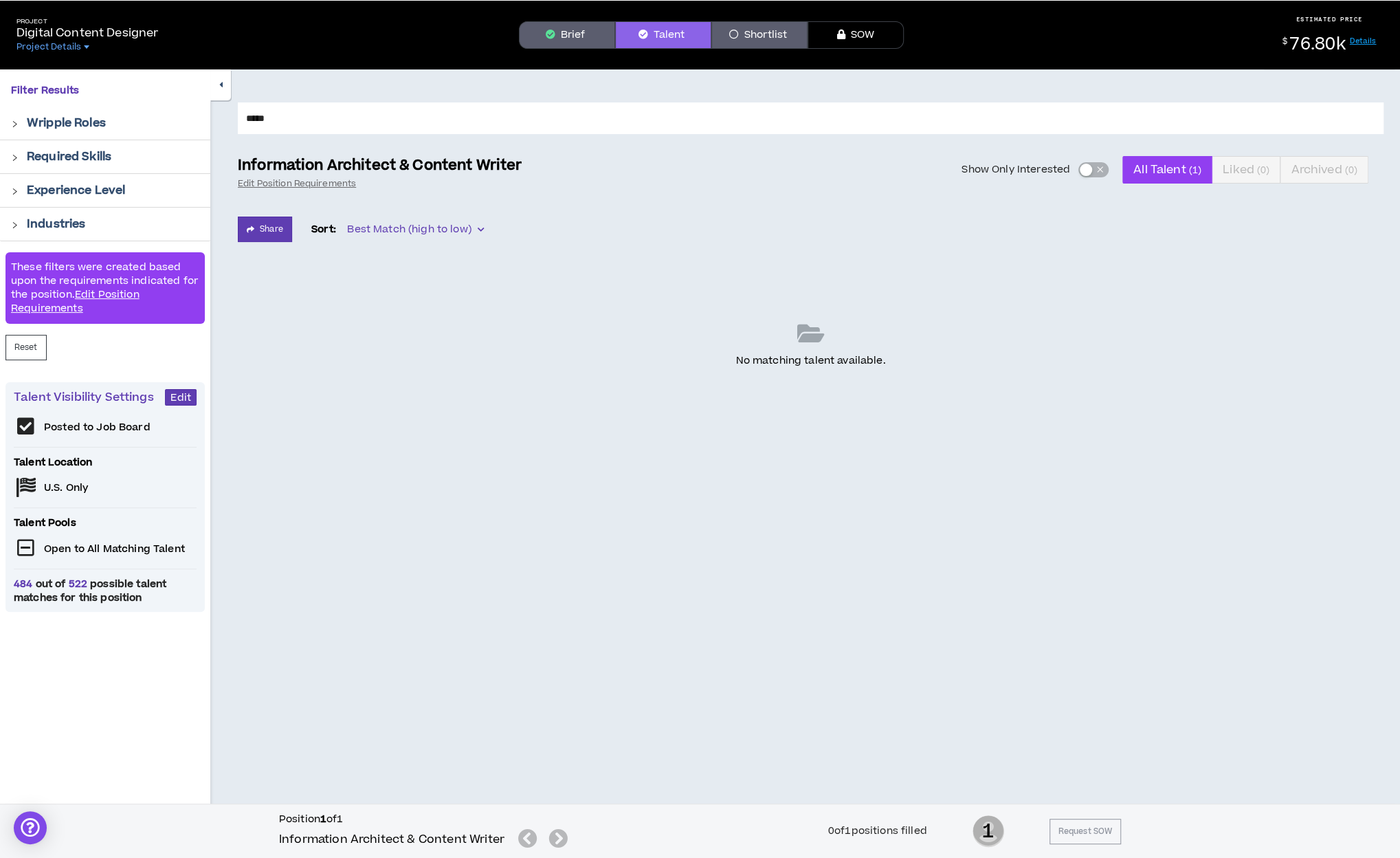
drag, startPoint x: 287, startPoint y: 133, endPoint x: 229, endPoint y: 116, distance: 60.4
click at [229, 116] on div "***** Information Architect & Content Writer Edit Position Requirements Show On…" at bounding box center [805, 440] width 1190 height 741
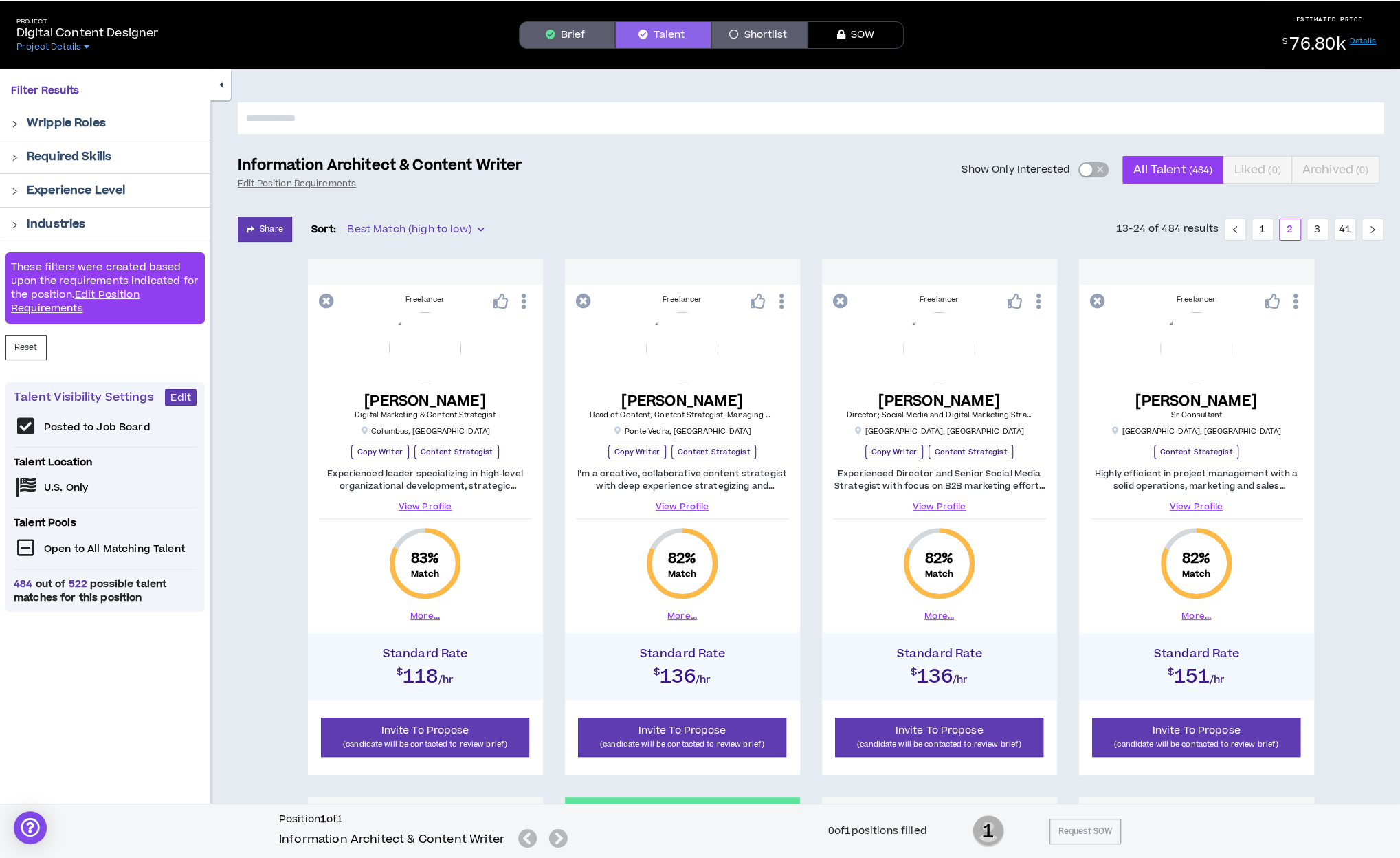
click at [1039, 165] on button "Show Only Interested" at bounding box center [1093, 169] width 30 height 15
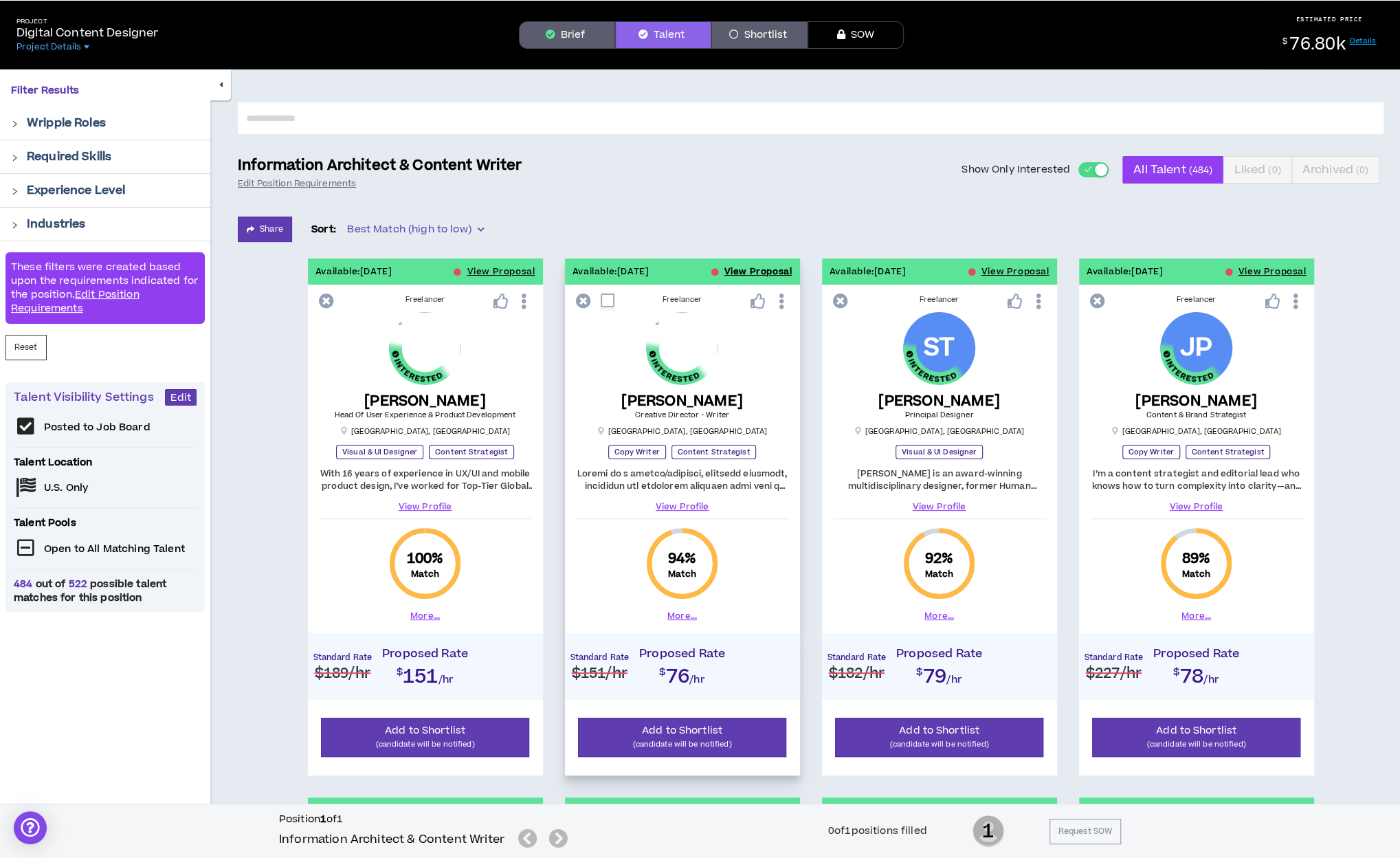
click at [752, 272] on button "View Proposal" at bounding box center [759, 271] width 68 height 26
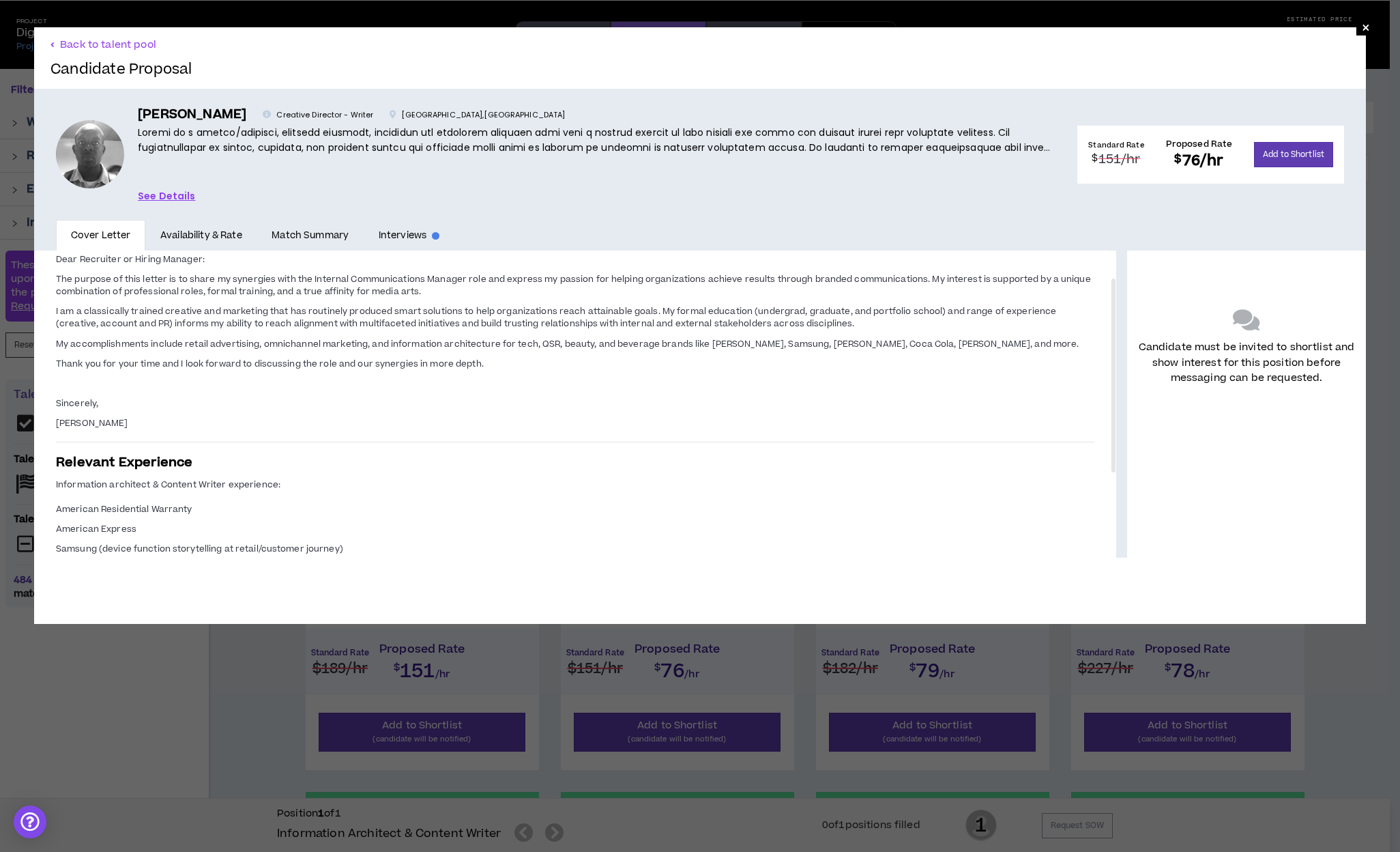
drag, startPoint x: 1101, startPoint y: 370, endPoint x: 1041, endPoint y: 219, distance: 162.5
click at [1031, 219] on div "Back to talent pool Candidate Proposal [PERSON_NAME] Creative Director - Writer…" at bounding box center [699, 292] width 1332 height 530
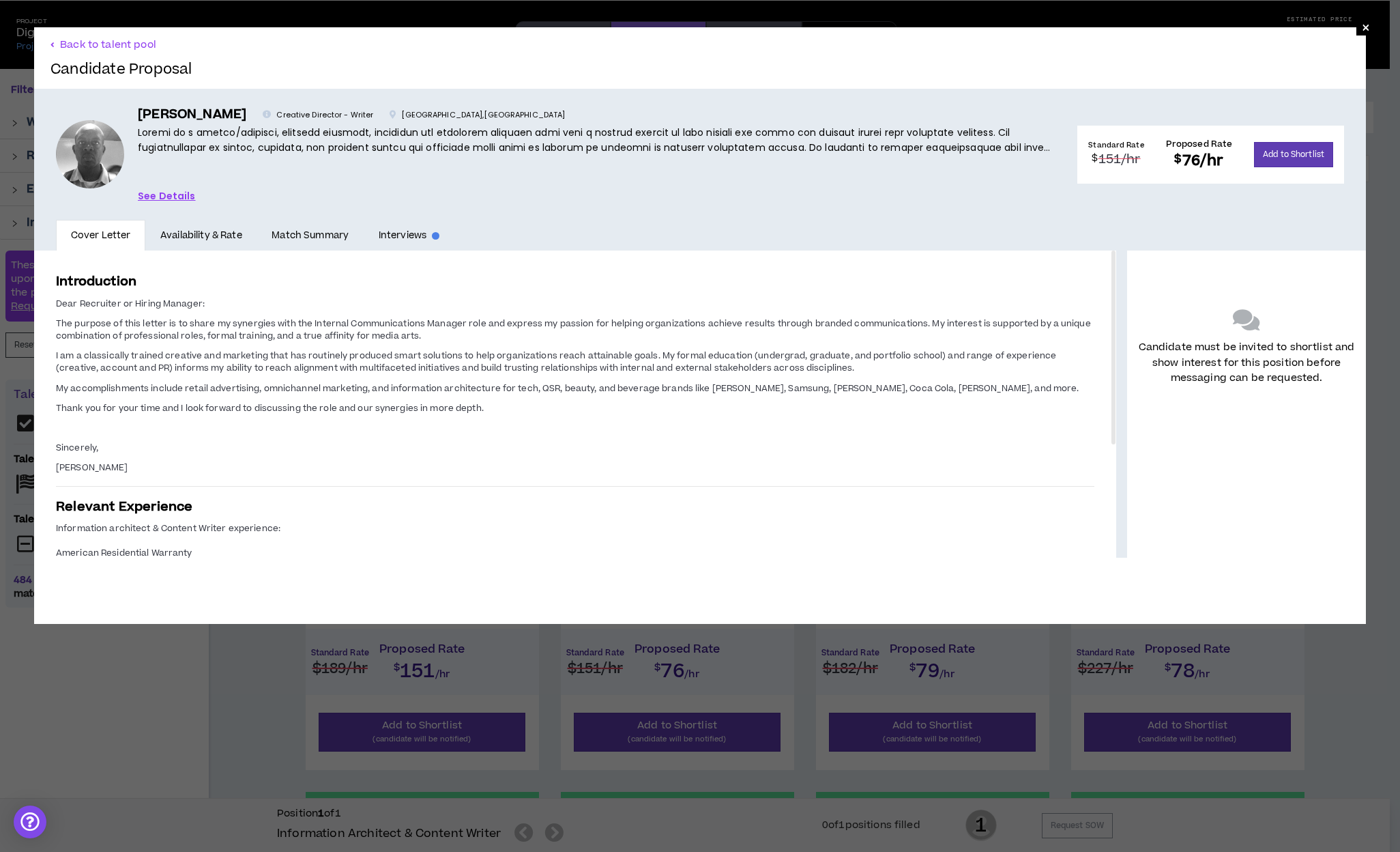
click at [159, 193] on link "See Details" at bounding box center [167, 195] width 58 height 15
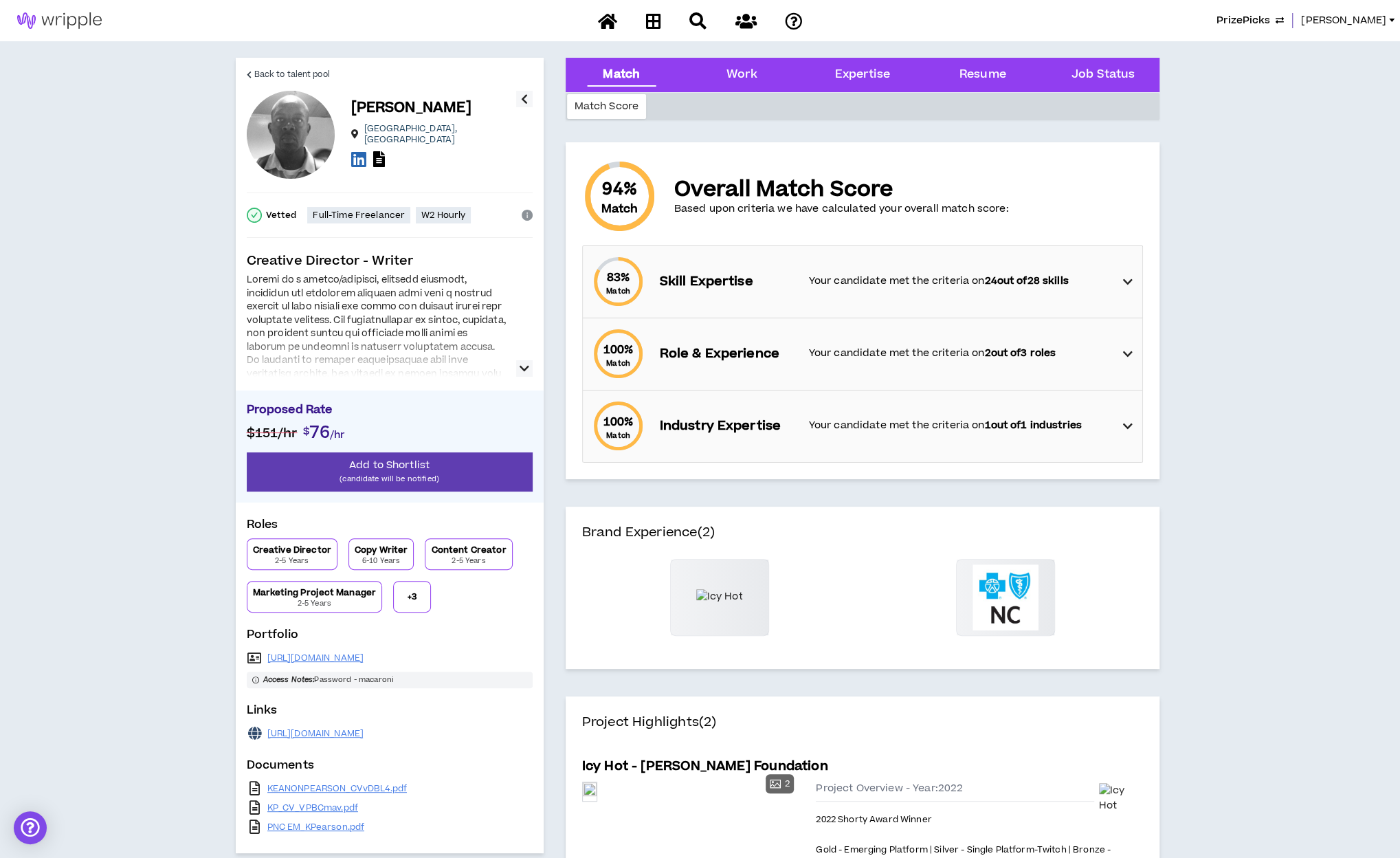
click at [407, 586] on button "+ 3" at bounding box center [412, 596] width 38 height 32
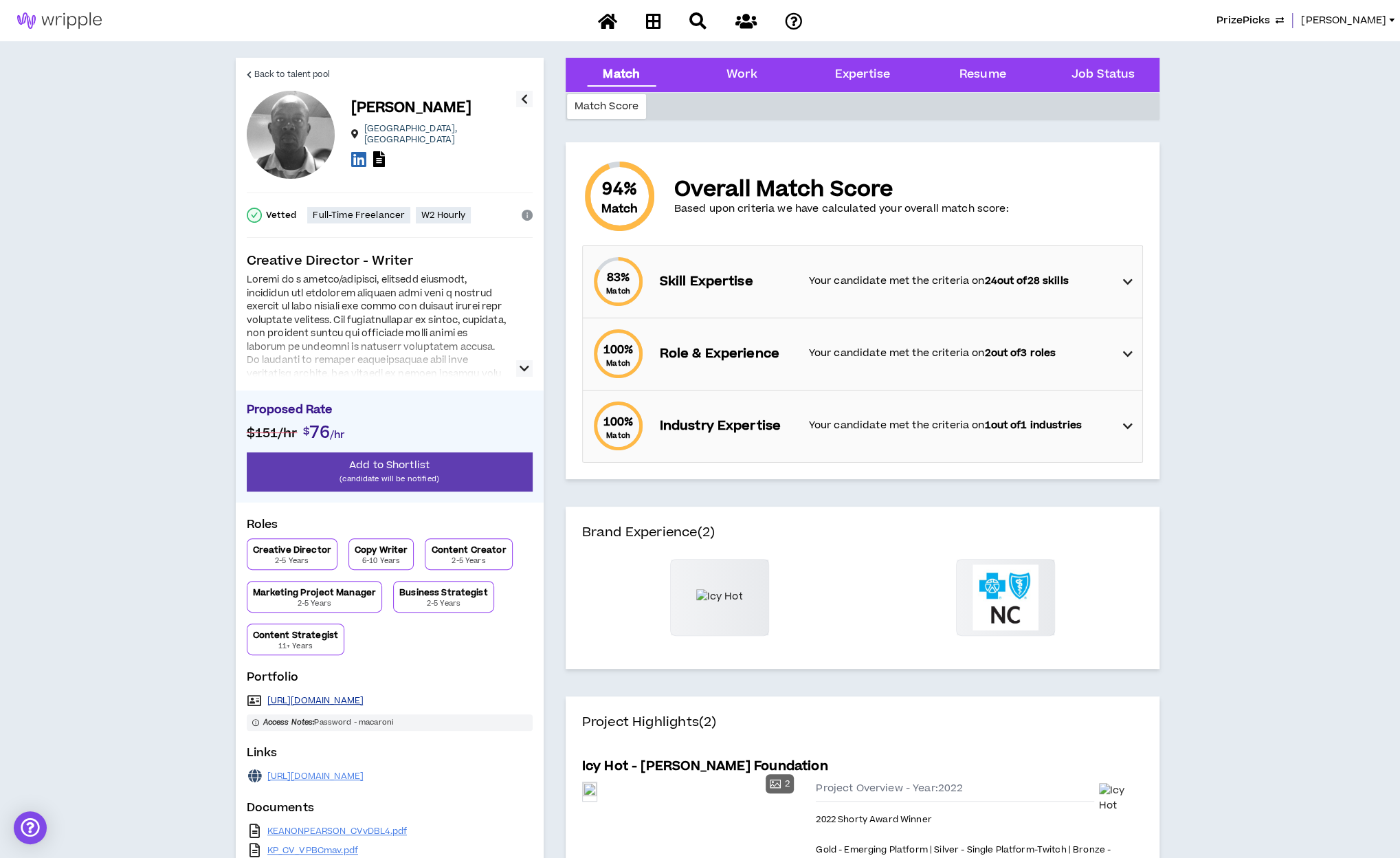
click at [332, 692] on link "[URL][DOMAIN_NAME]" at bounding box center [316, 699] width 97 height 11
click at [276, 74] on span "Back to talent pool" at bounding box center [292, 75] width 76 height 13
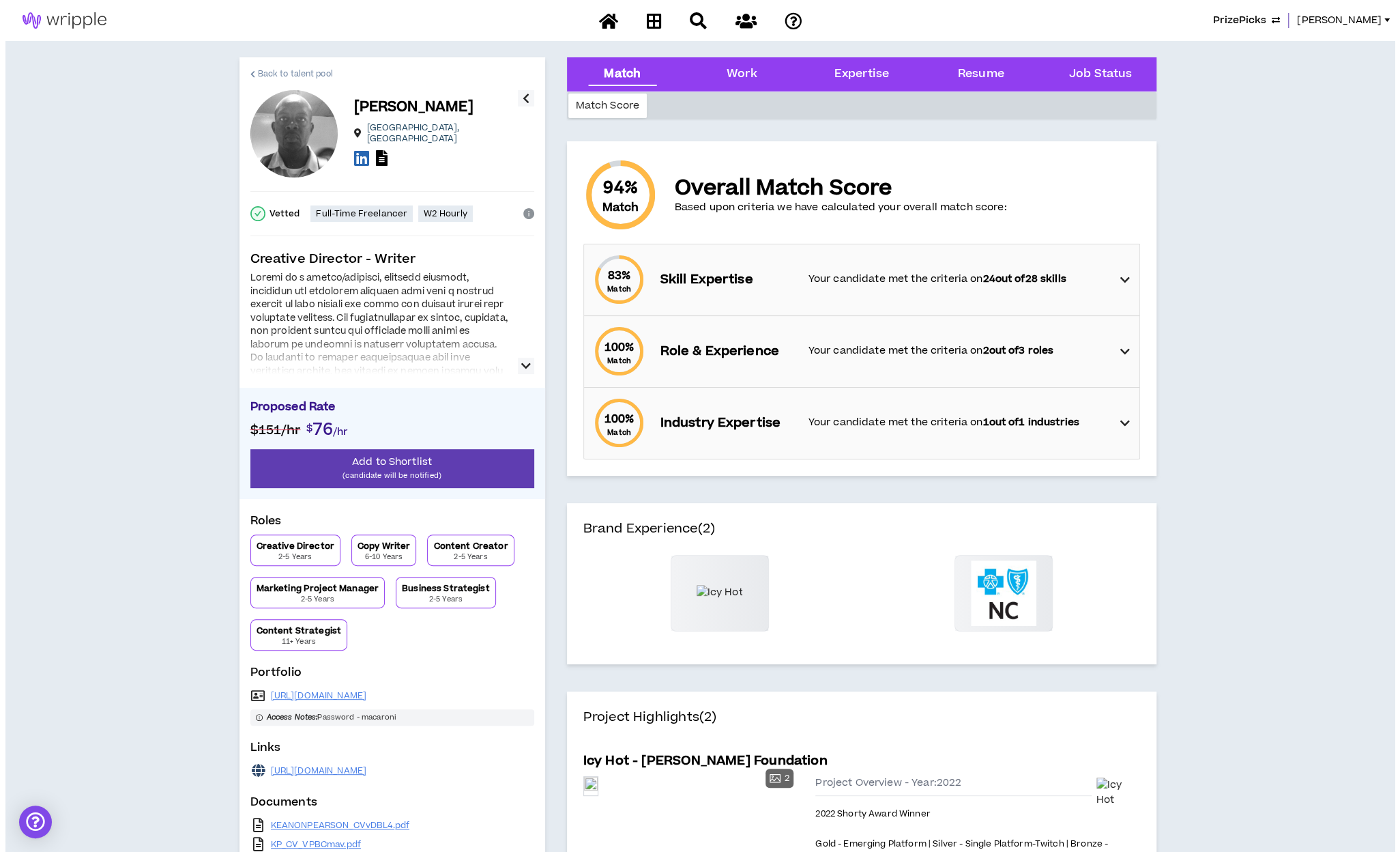
scroll to position [40, 0]
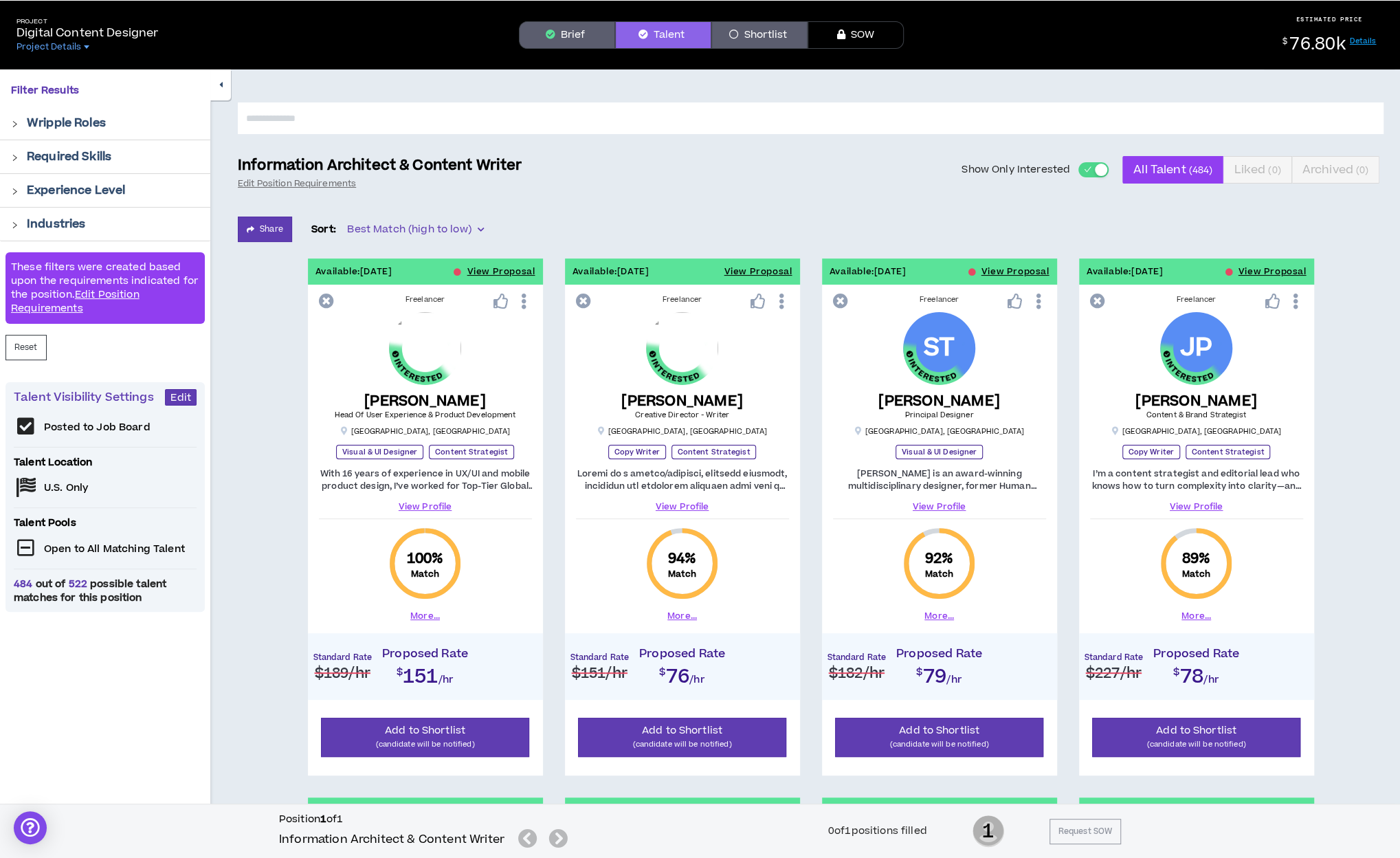
click at [1039, 169] on span "button" at bounding box center [1088, 169] width 8 height 15
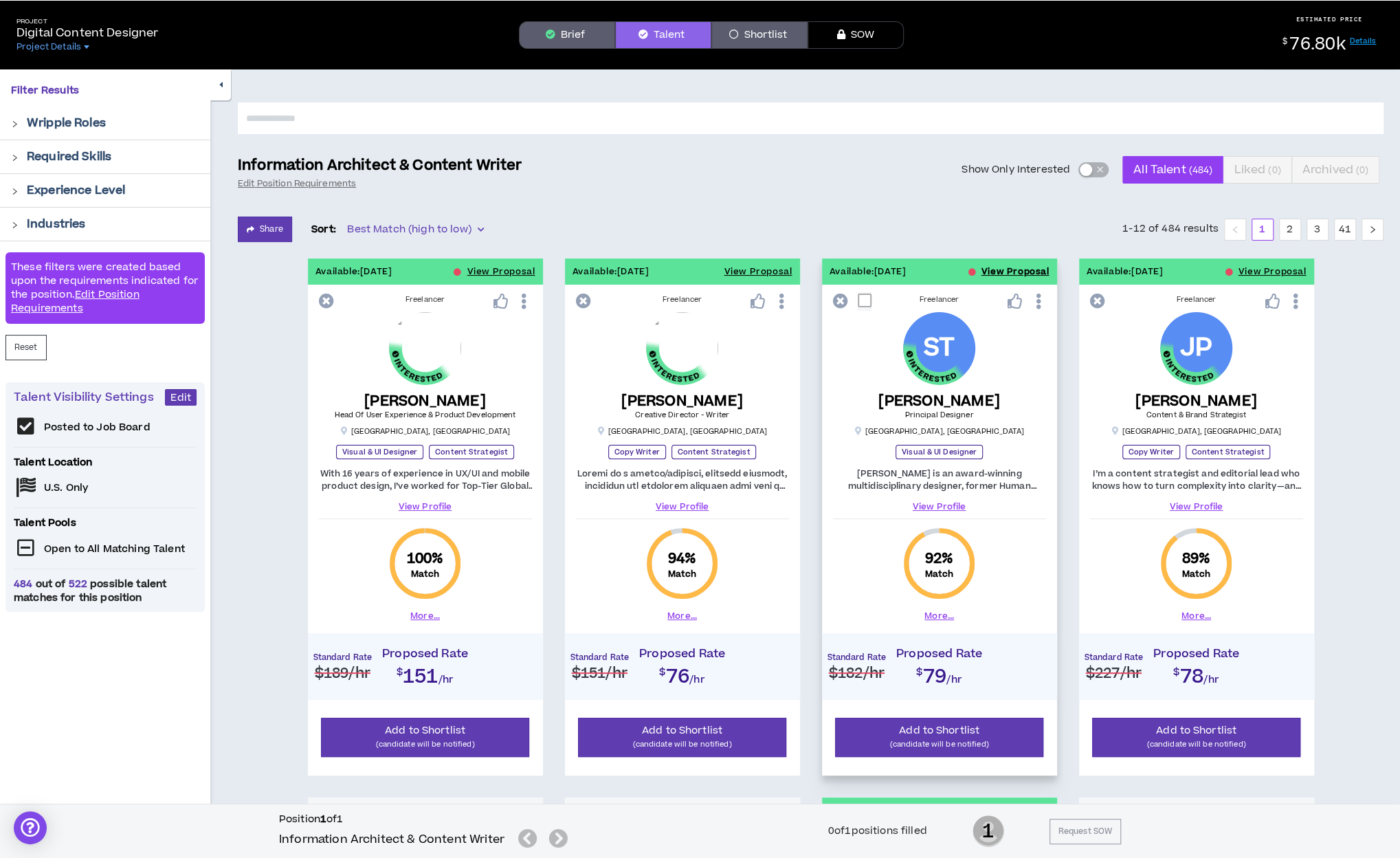
click at [1016, 270] on button "View Proposal" at bounding box center [1016, 271] width 68 height 26
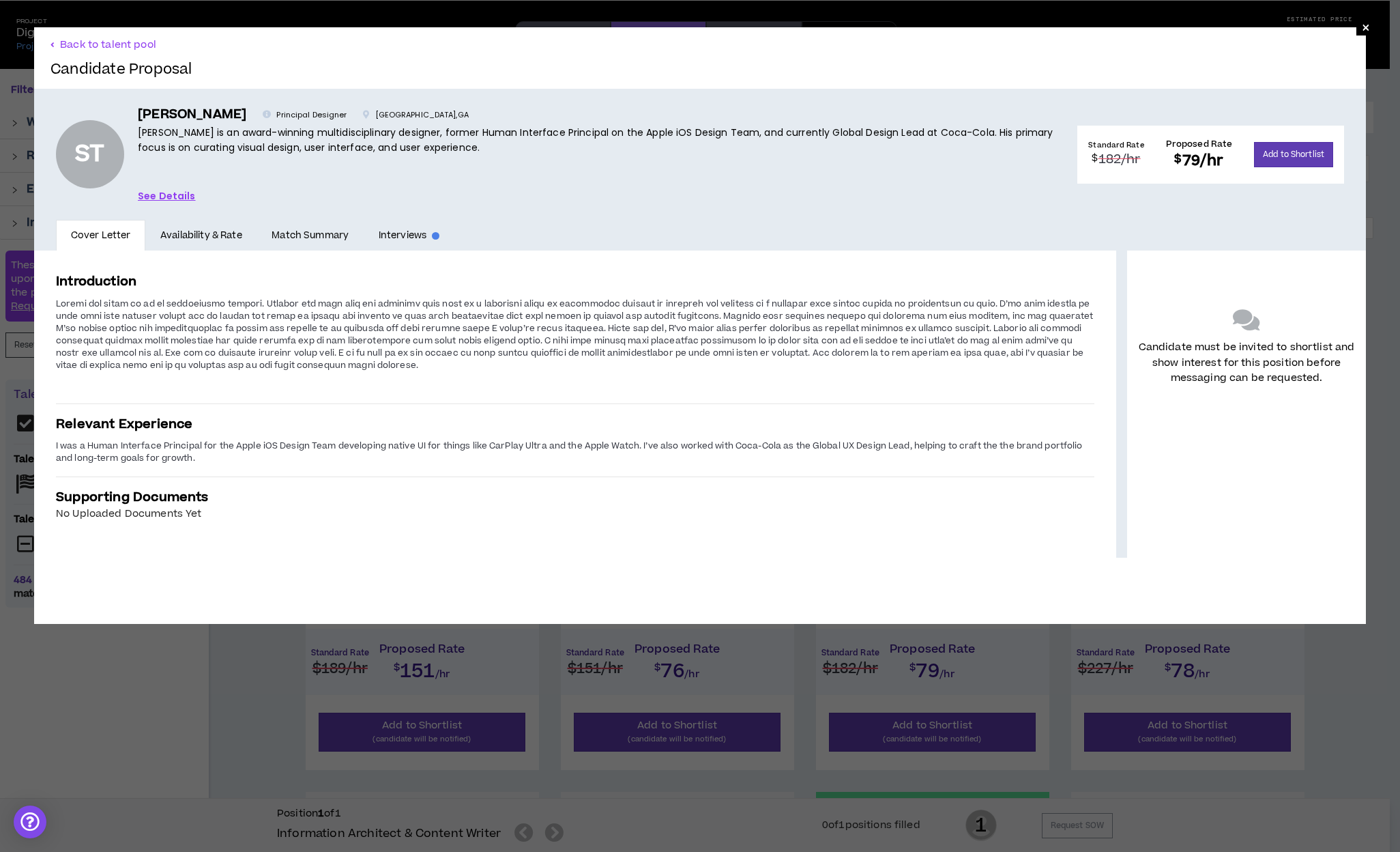
click at [165, 195] on link "See Details" at bounding box center [167, 195] width 58 height 15
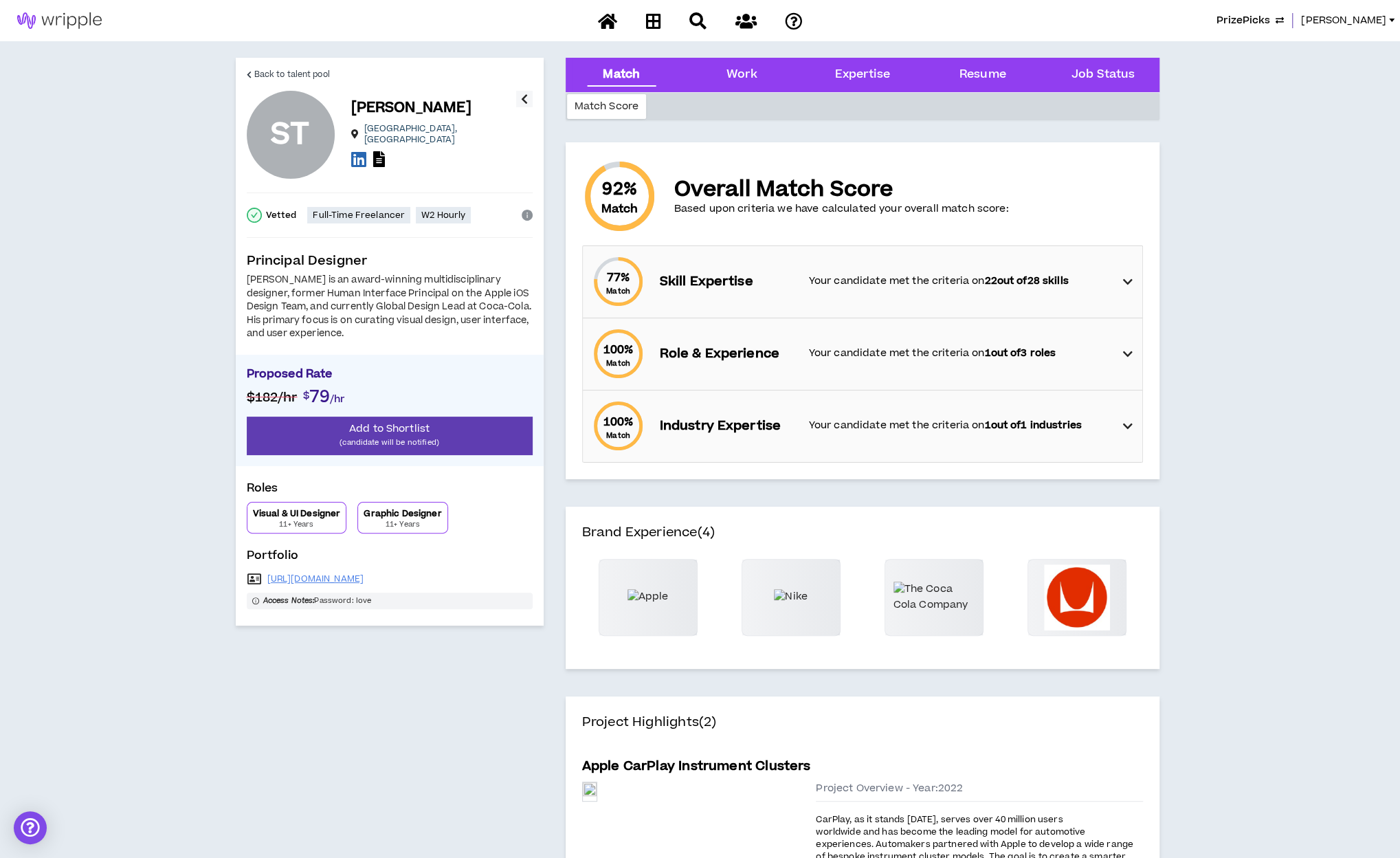
click at [1039, 287] on div "77 % Match Skill Expertise Your candidate met the criteria on 22 out of 28 skil…" at bounding box center [867, 282] width 552 height 71
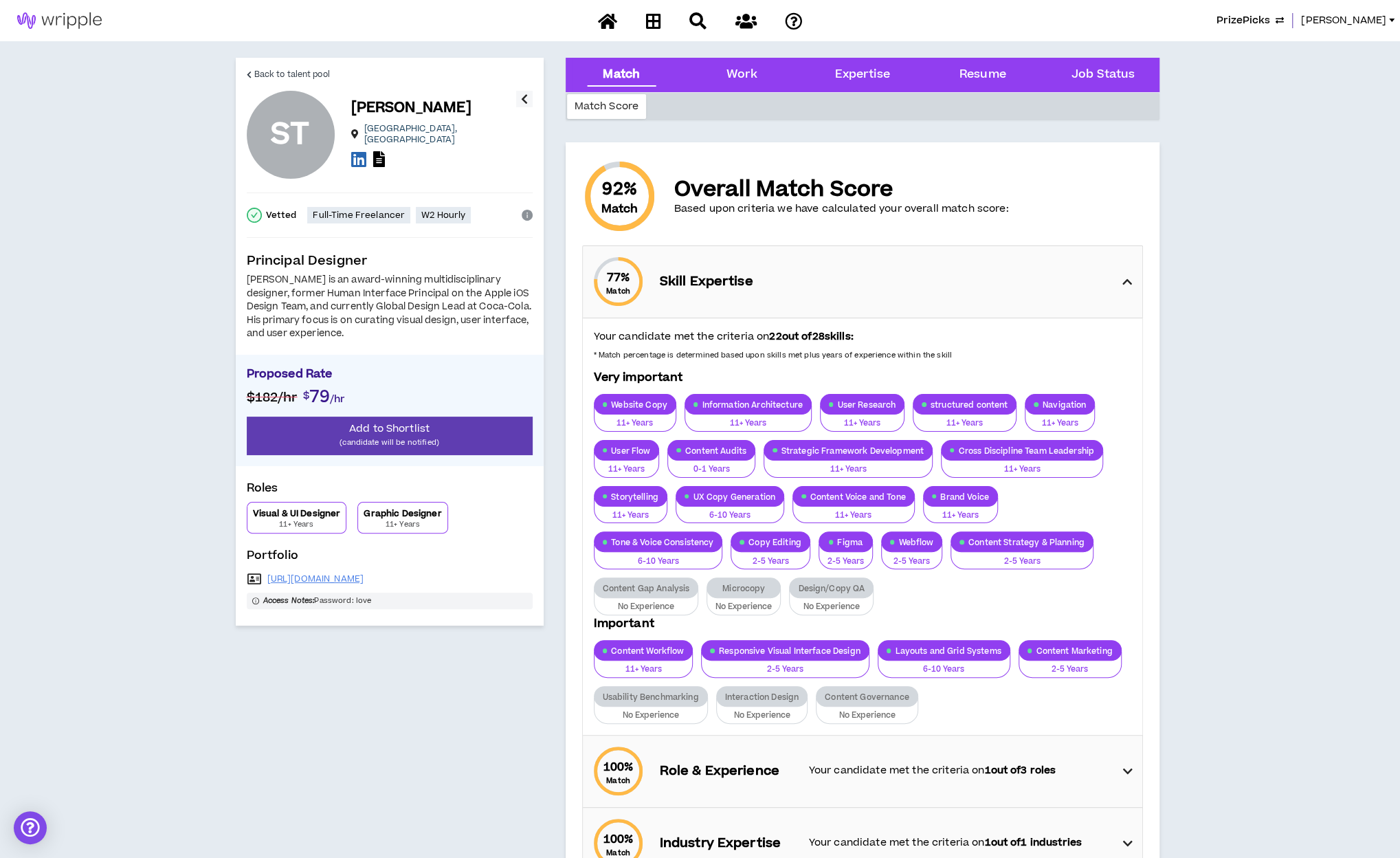
click at [1039, 286] on div "77 % Match Skill Expertise" at bounding box center [867, 282] width 552 height 71
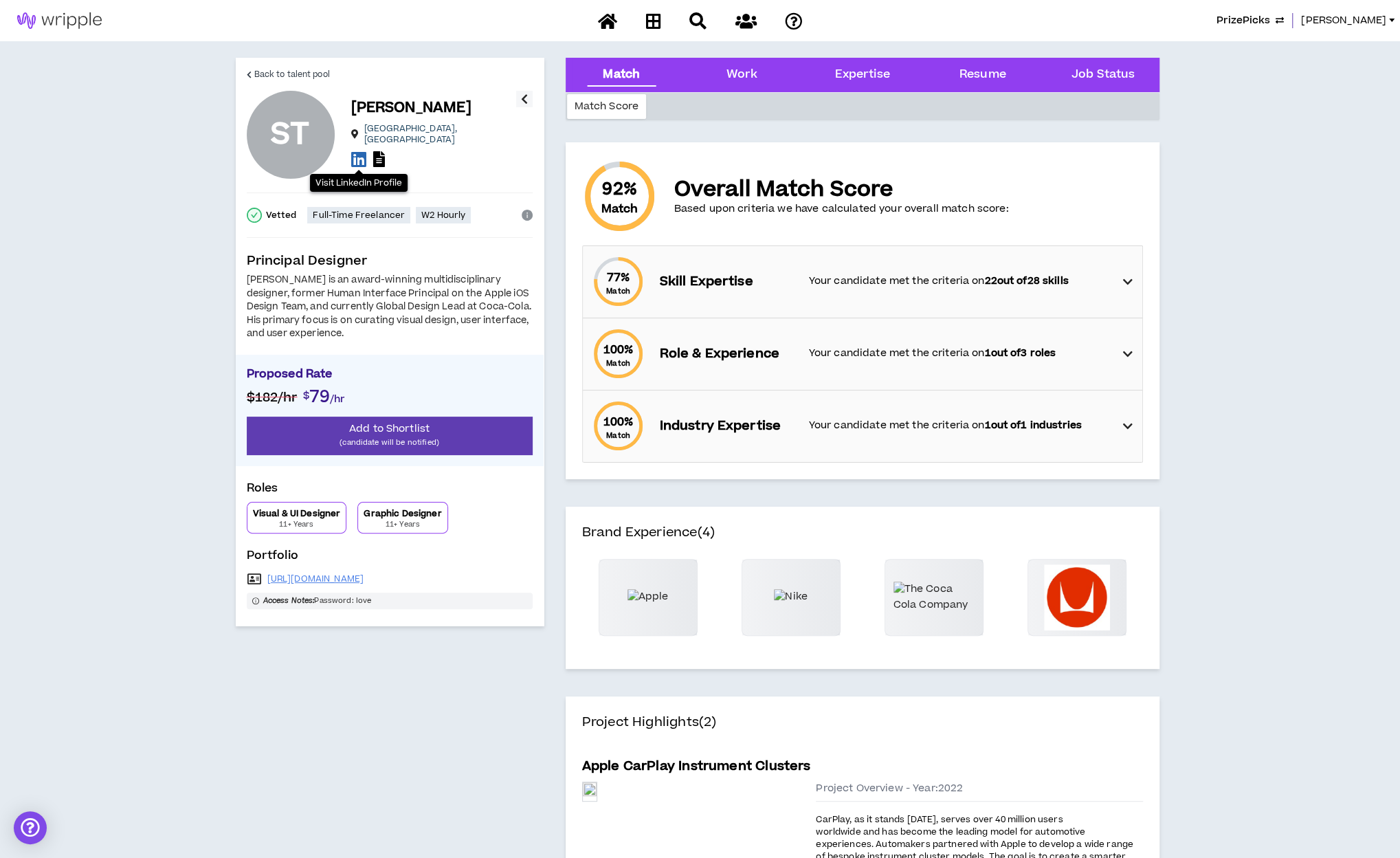
click at [361, 151] on icon at bounding box center [359, 159] width 15 height 17
click at [271, 70] on span "Back to talent pool" at bounding box center [292, 75] width 76 height 13
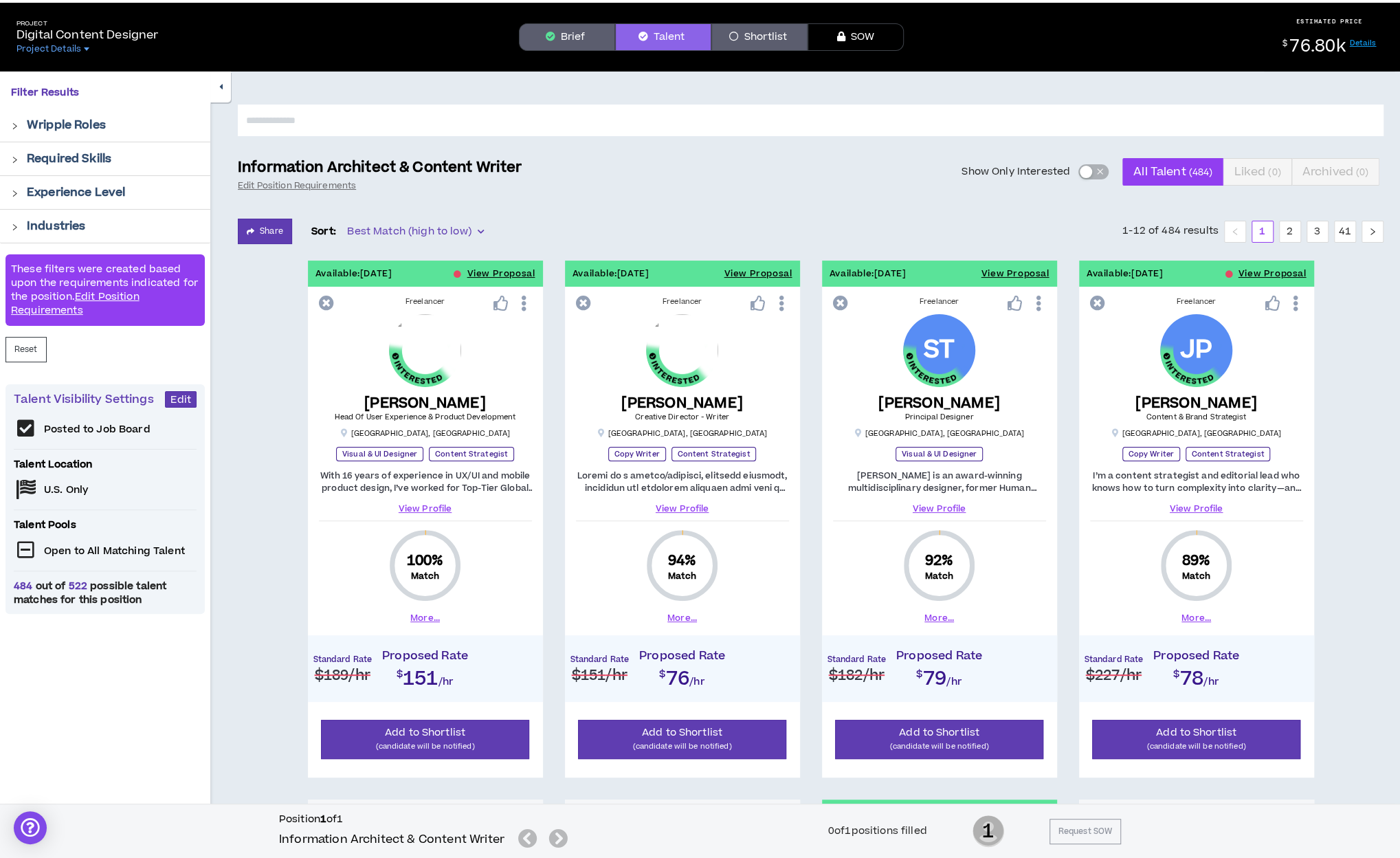
scroll to position [41, 0]
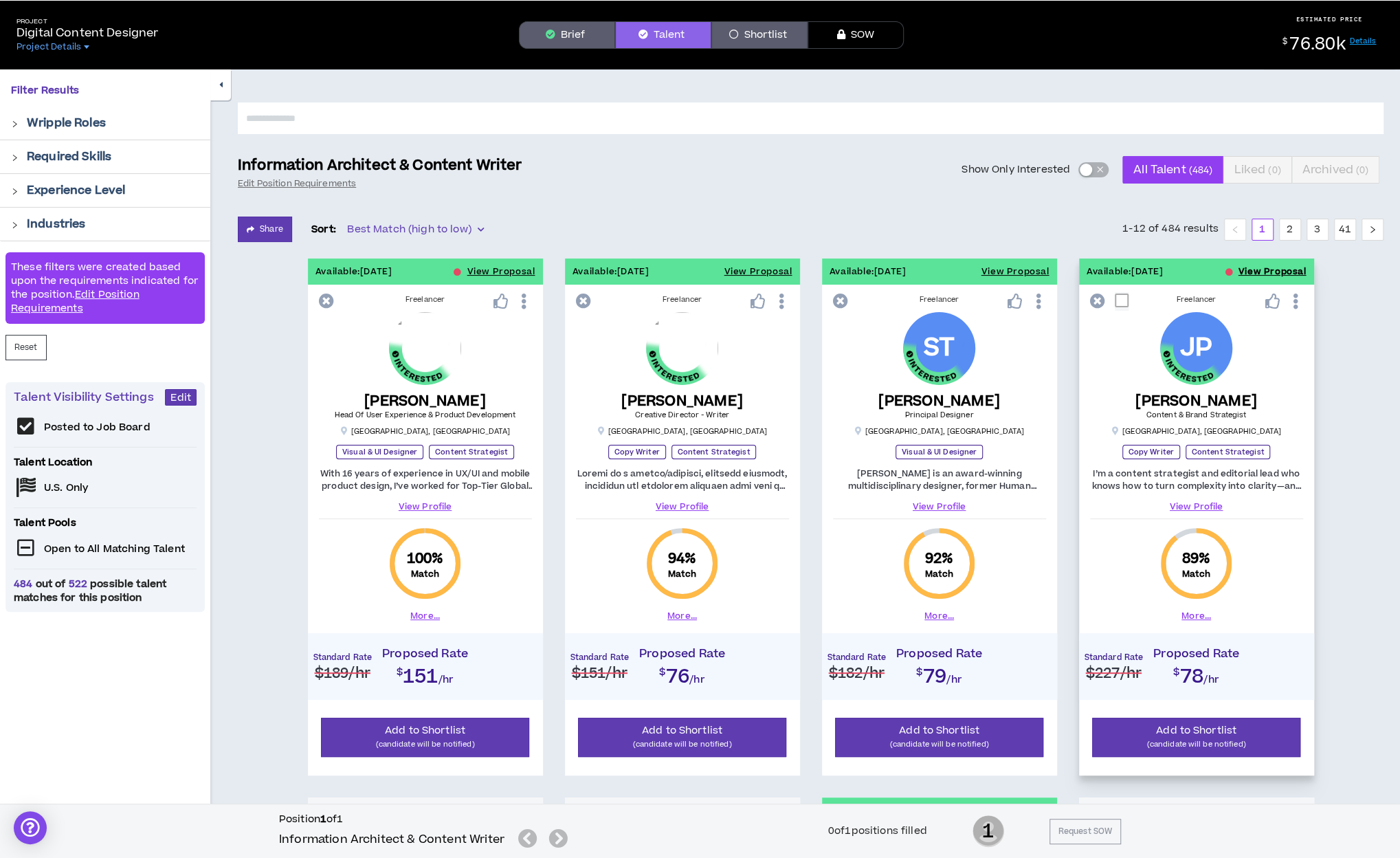
click at [1039, 267] on button "View Proposal" at bounding box center [1273, 271] width 68 height 26
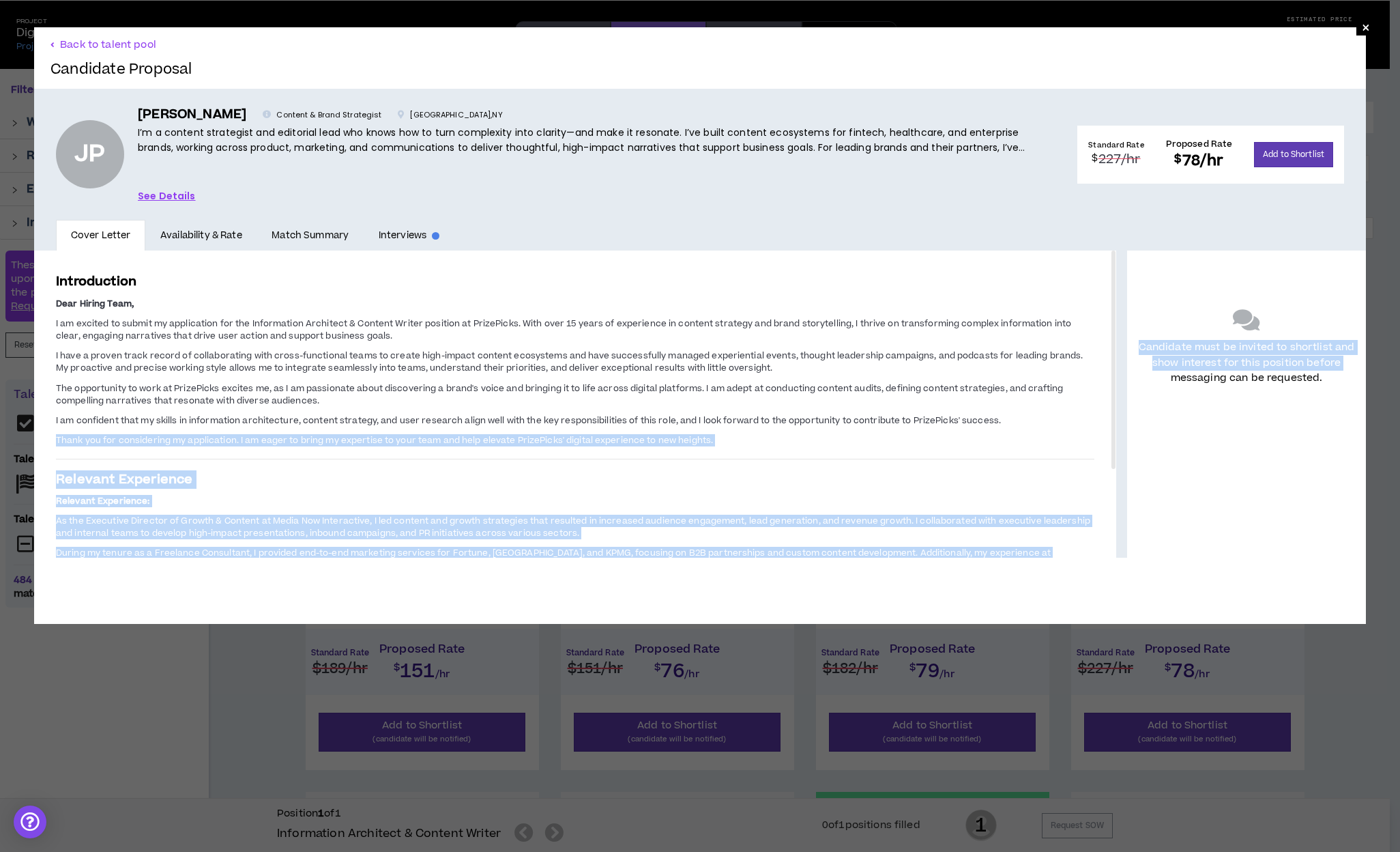
drag, startPoint x: 1098, startPoint y: 411, endPoint x: 1115, endPoint y: 479, distance: 70.1
click at [1031, 479] on div "Introduction Dear Hiring Team, I am excited to submit my application for the In…" at bounding box center [699, 404] width 1332 height 307
click at [1013, 520] on span "As the Executive Director of Growth & Content at Media Now Interactive, I led c…" at bounding box center [573, 527] width 1034 height 25
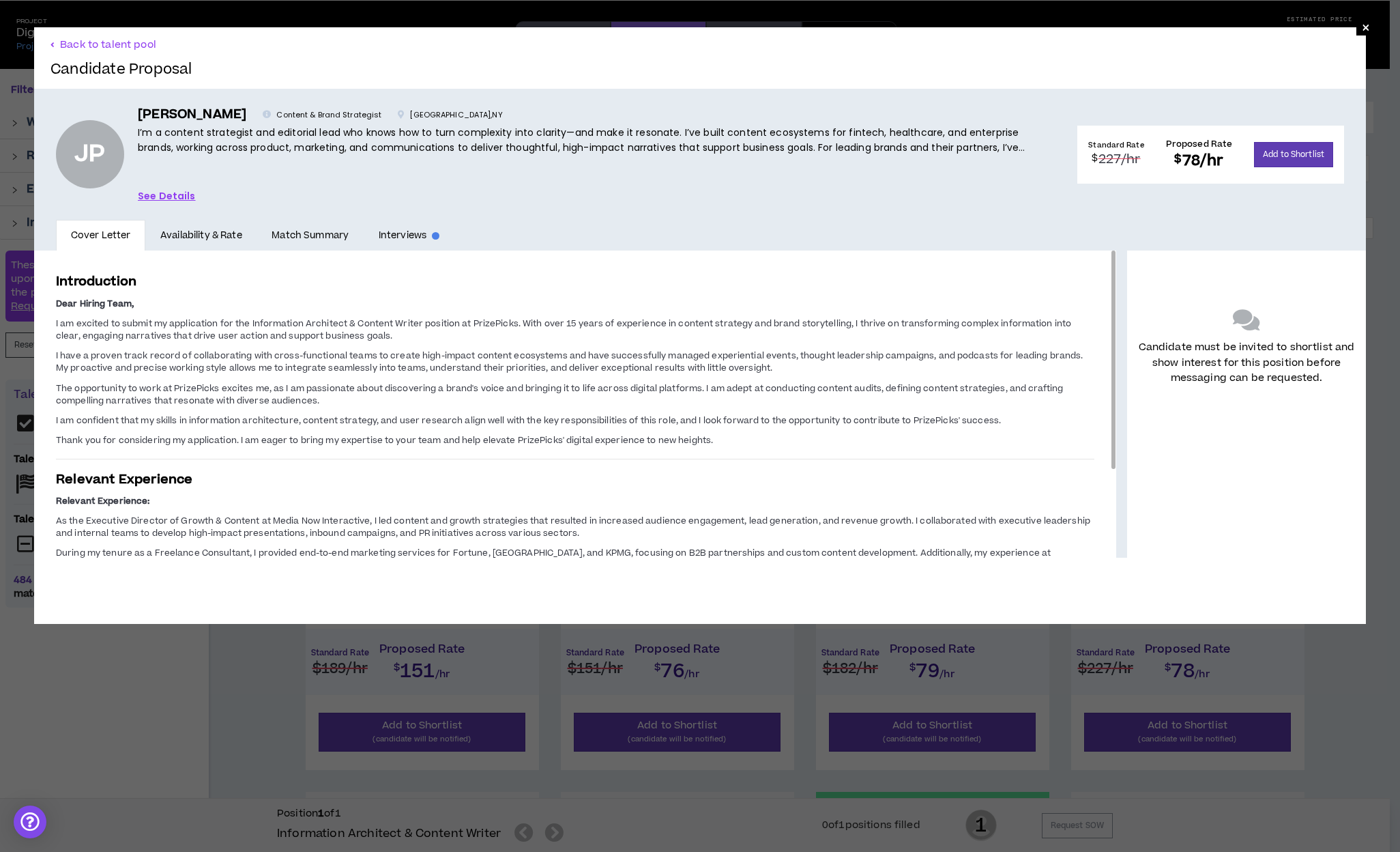
drag, startPoint x: 1104, startPoint y: 445, endPoint x: 990, endPoint y: 255, distance: 221.6
click at [992, 257] on div "Introduction Dear Hiring Team, I am excited to submit my application for the In…" at bounding box center [575, 404] width 1082 height 307
click at [189, 234] on link "Availability & Rate" at bounding box center [200, 235] width 111 height 31
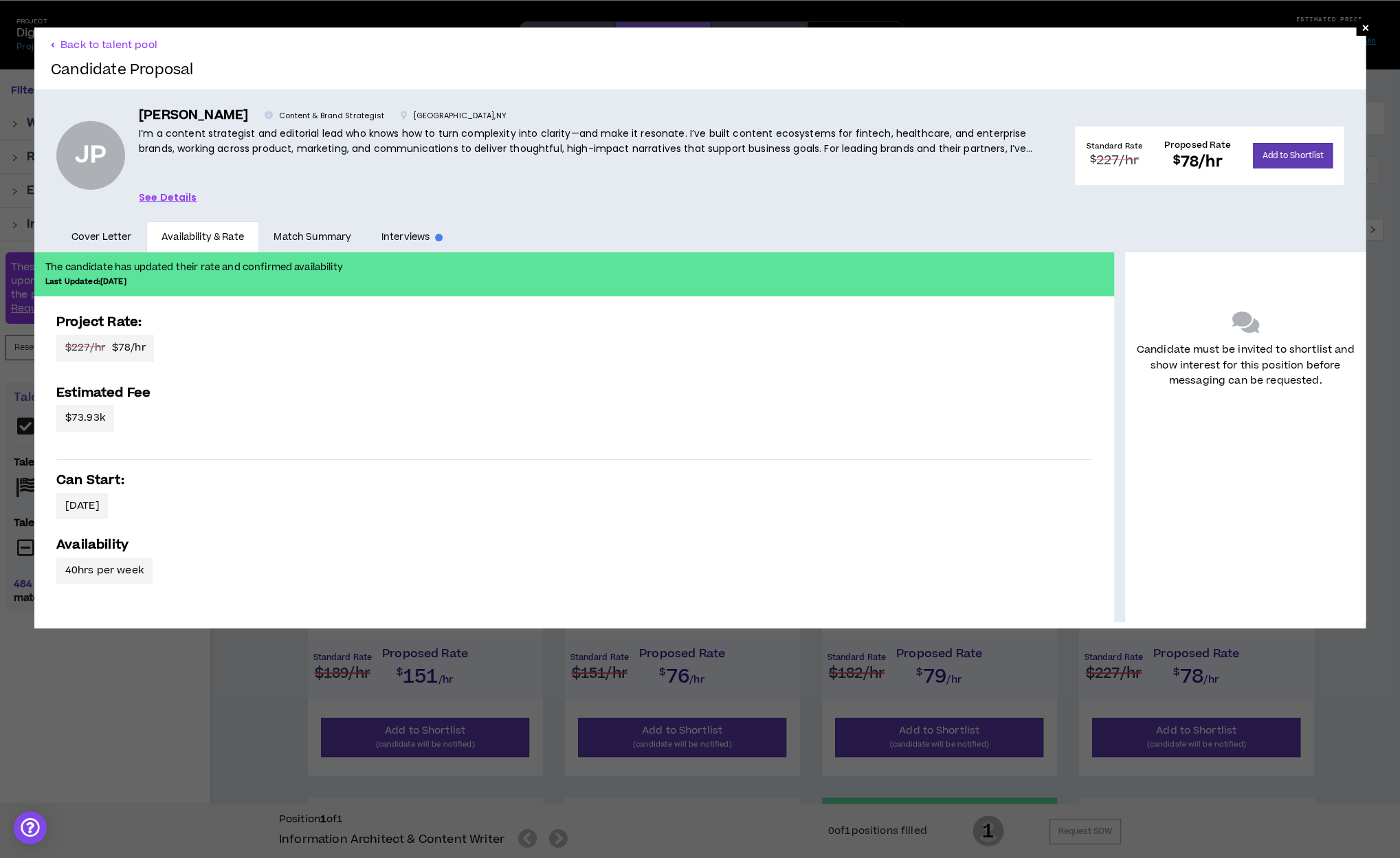
click at [169, 196] on link "See Details" at bounding box center [168, 197] width 58 height 15
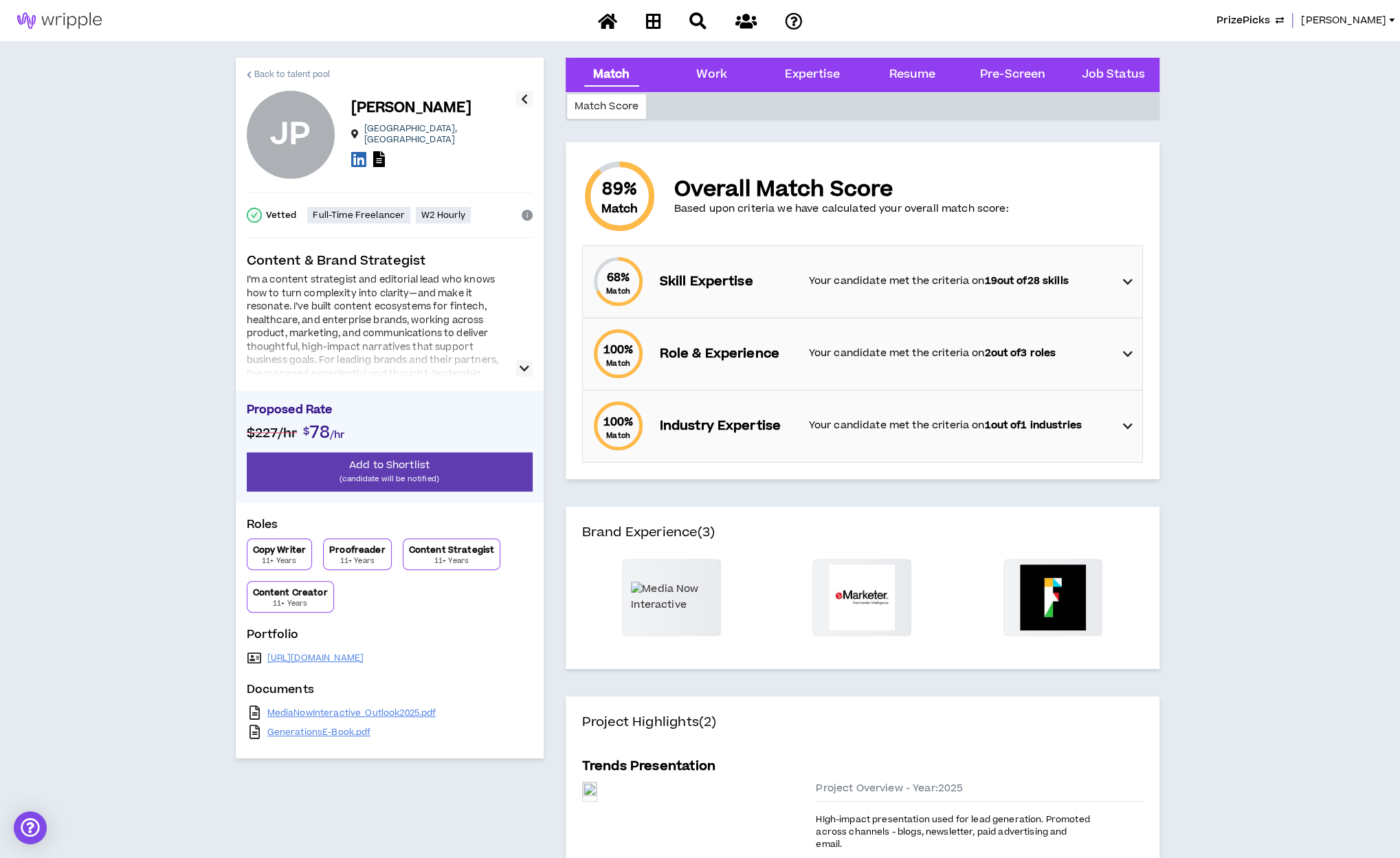
click at [263, 71] on span "Back to talent pool" at bounding box center [292, 75] width 76 height 13
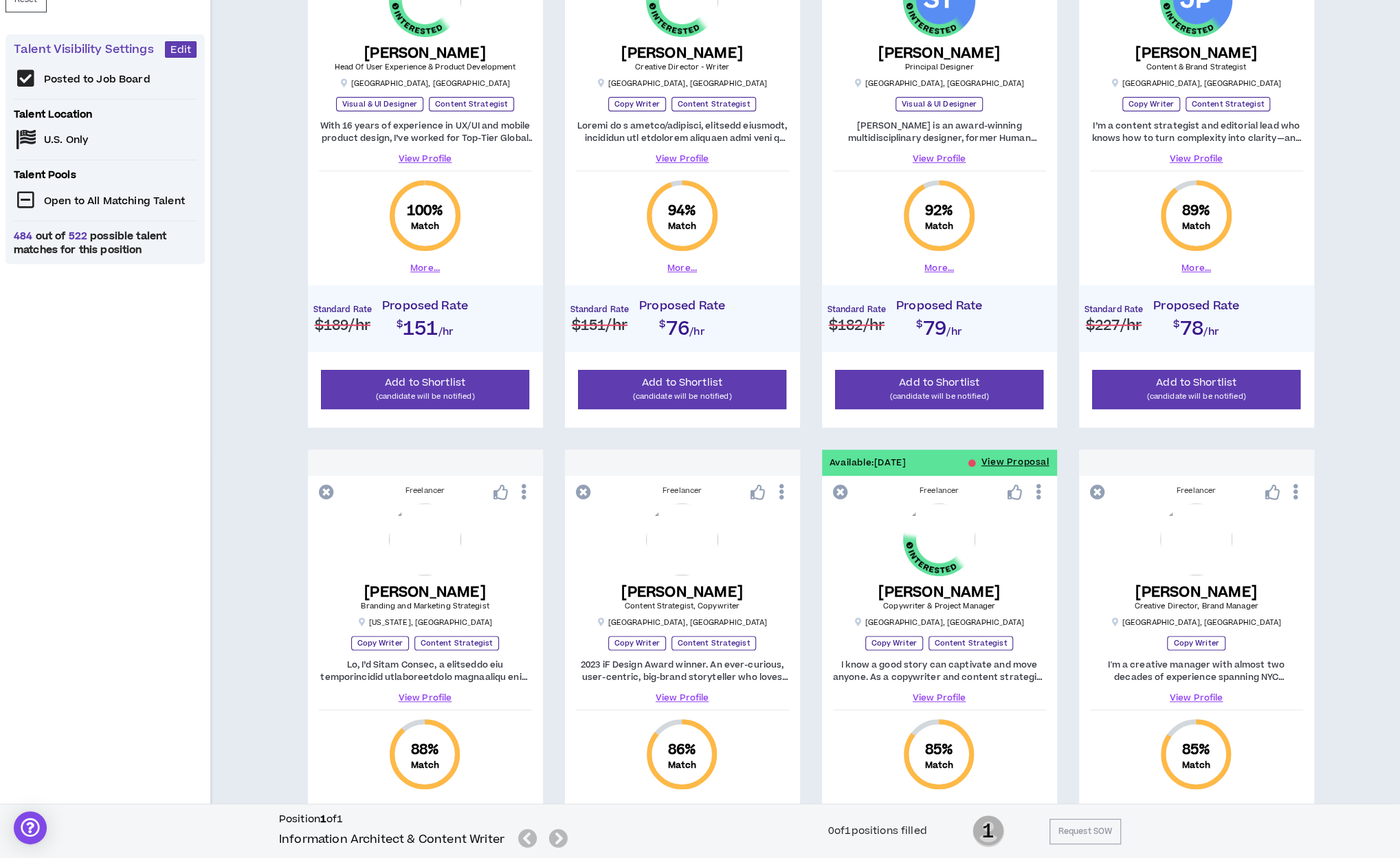
scroll to position [383, 0]
